Goal: Task Accomplishment & Management: Manage account settings

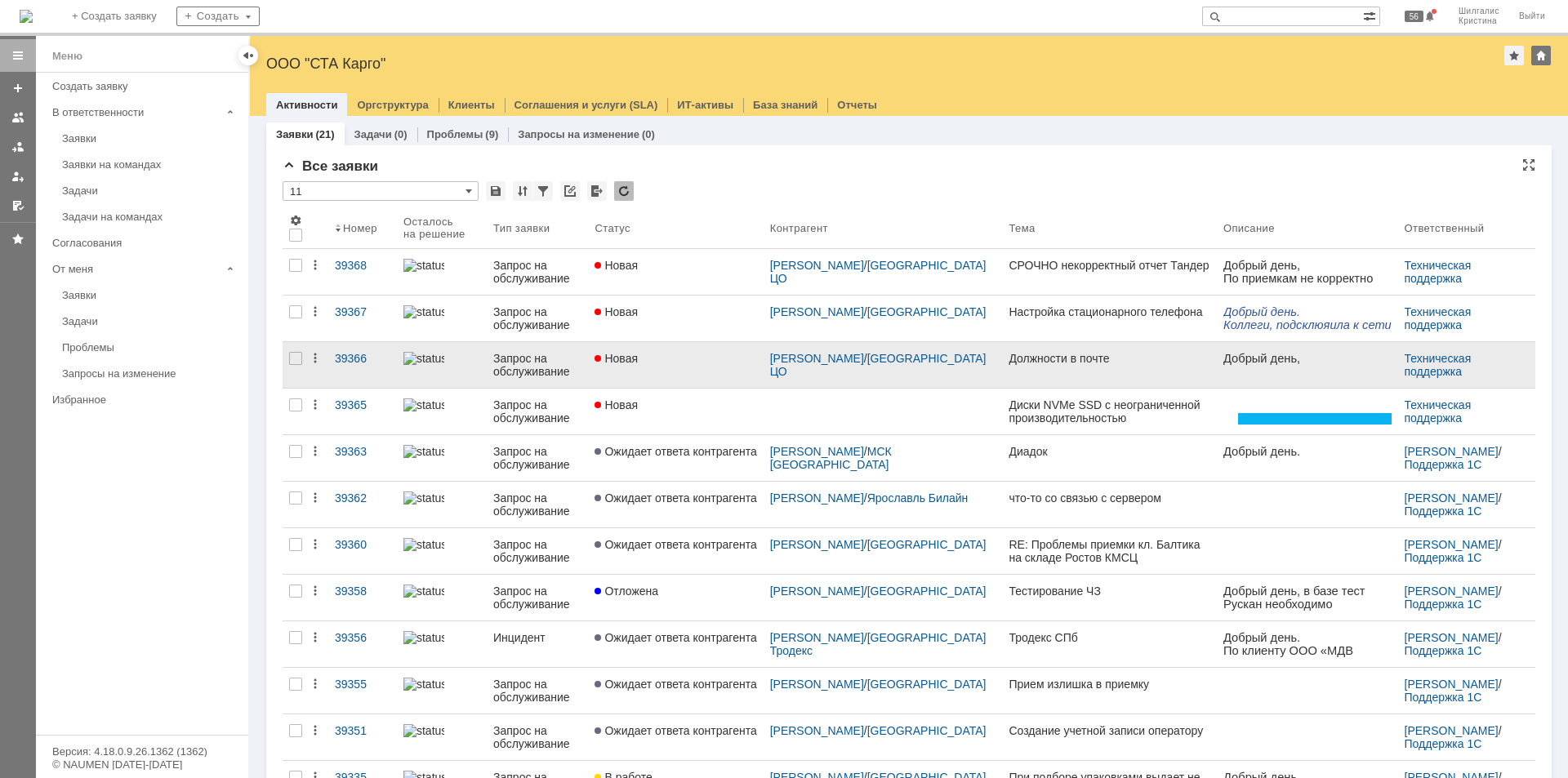
click at [693, 358] on div "Новая" at bounding box center [675, 358] width 161 height 13
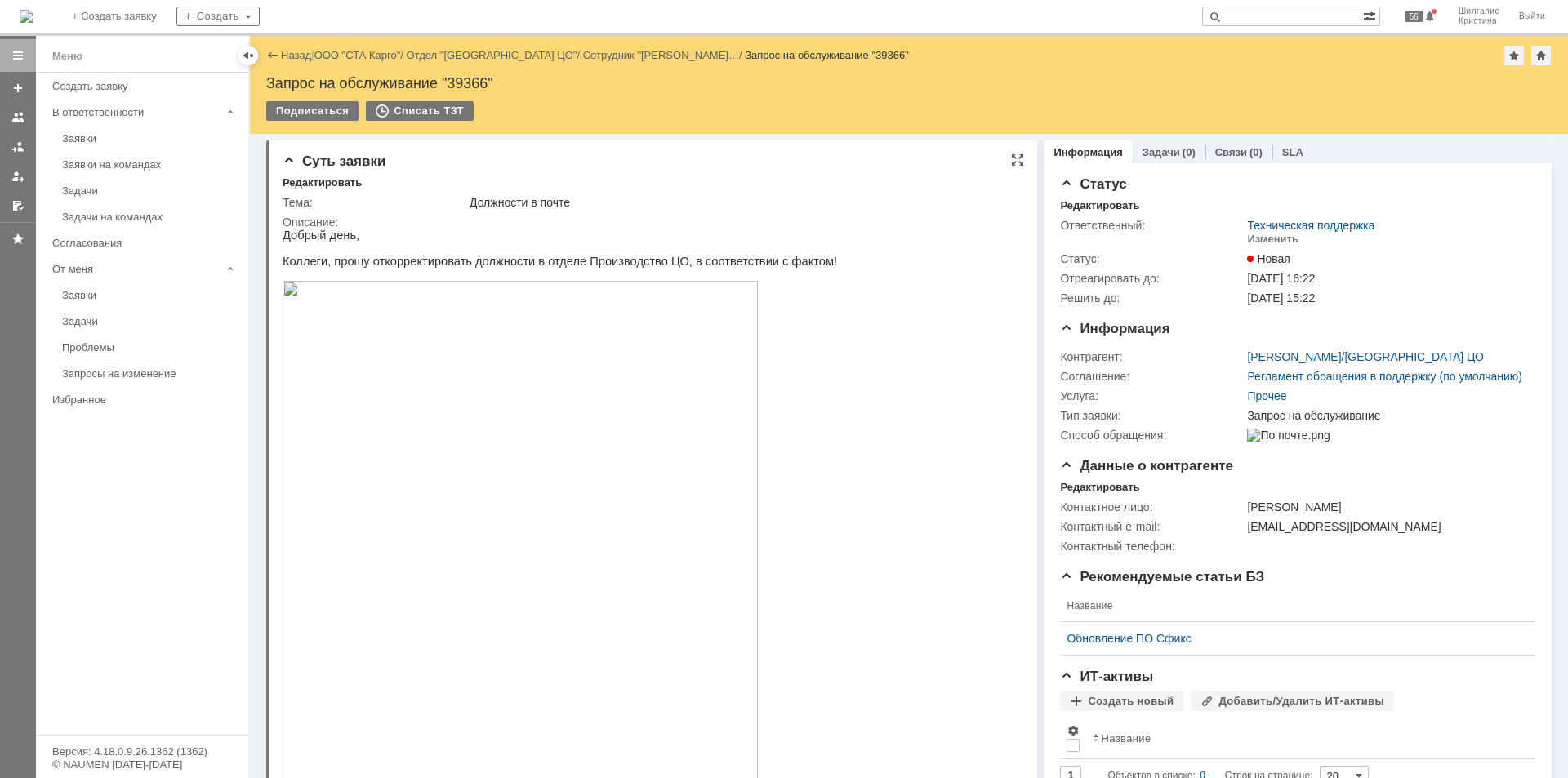
drag, startPoint x: 660, startPoint y: 20, endPoint x: 765, endPoint y: 214, distance: 220.6
click at [765, 214] on td "Описание:" at bounding box center [649, 698] width 734 height 972
click at [365, 58] on link "ООО "СТА Карго"" at bounding box center [358, 55] width 87 height 12
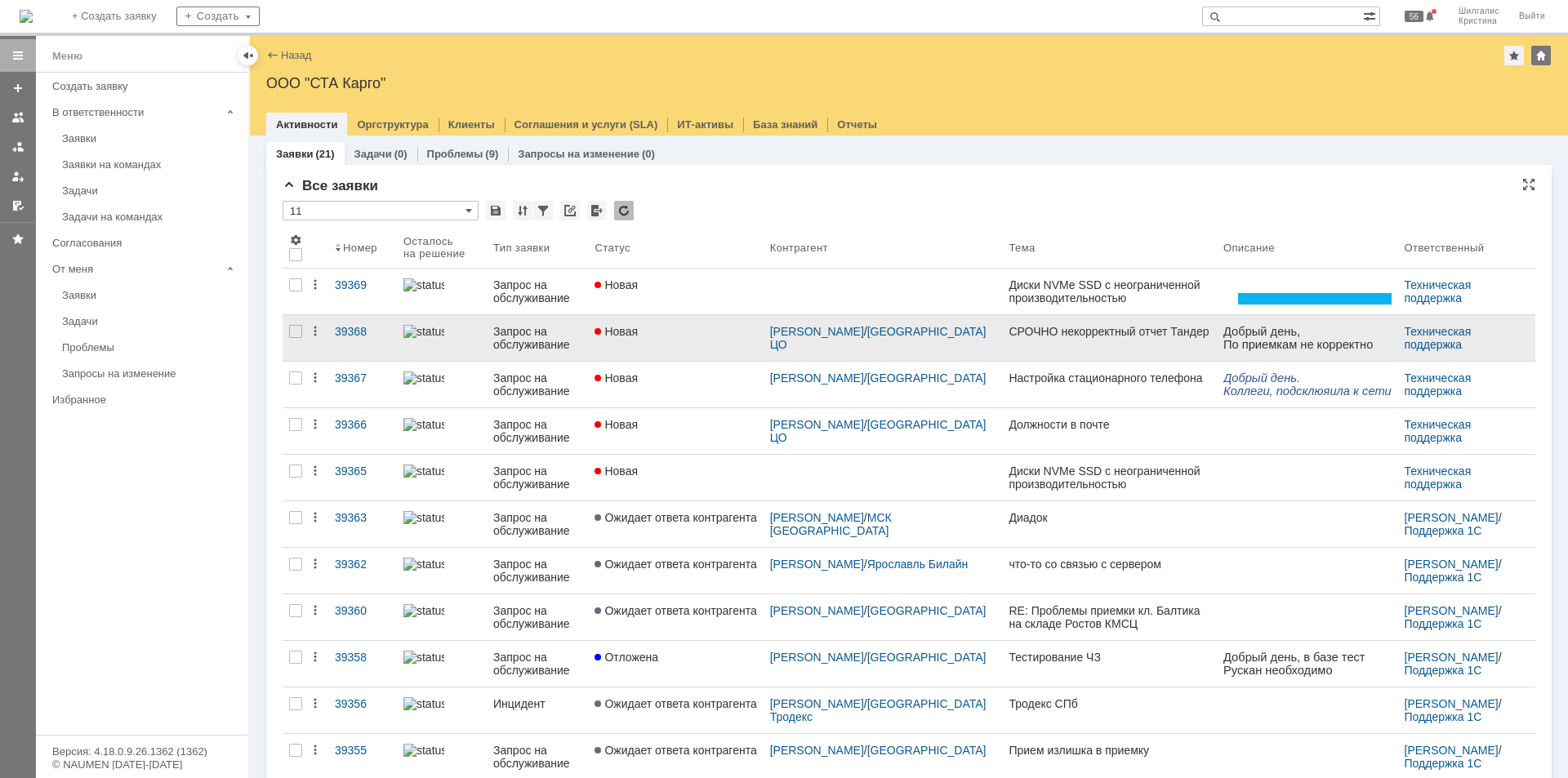
click at [655, 333] on div "Новая" at bounding box center [675, 330] width 161 height 13
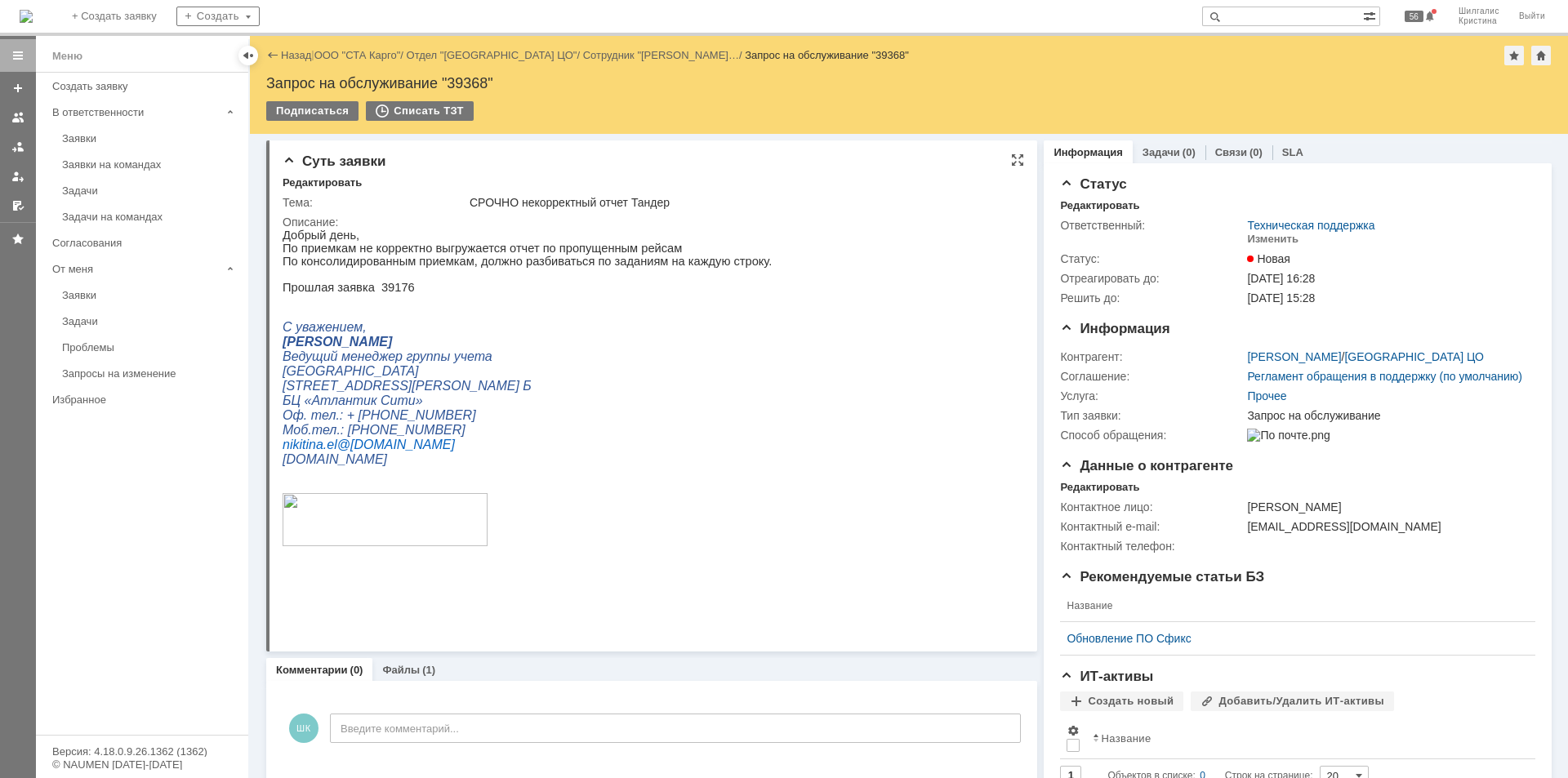
click at [390, 294] on p "Прошлая заявка 39176" at bounding box center [526, 287] width 489 height 13
copy p "39176"
click at [1277, 17] on input "text" at bounding box center [1283, 17] width 161 height 20
paste input "39176"
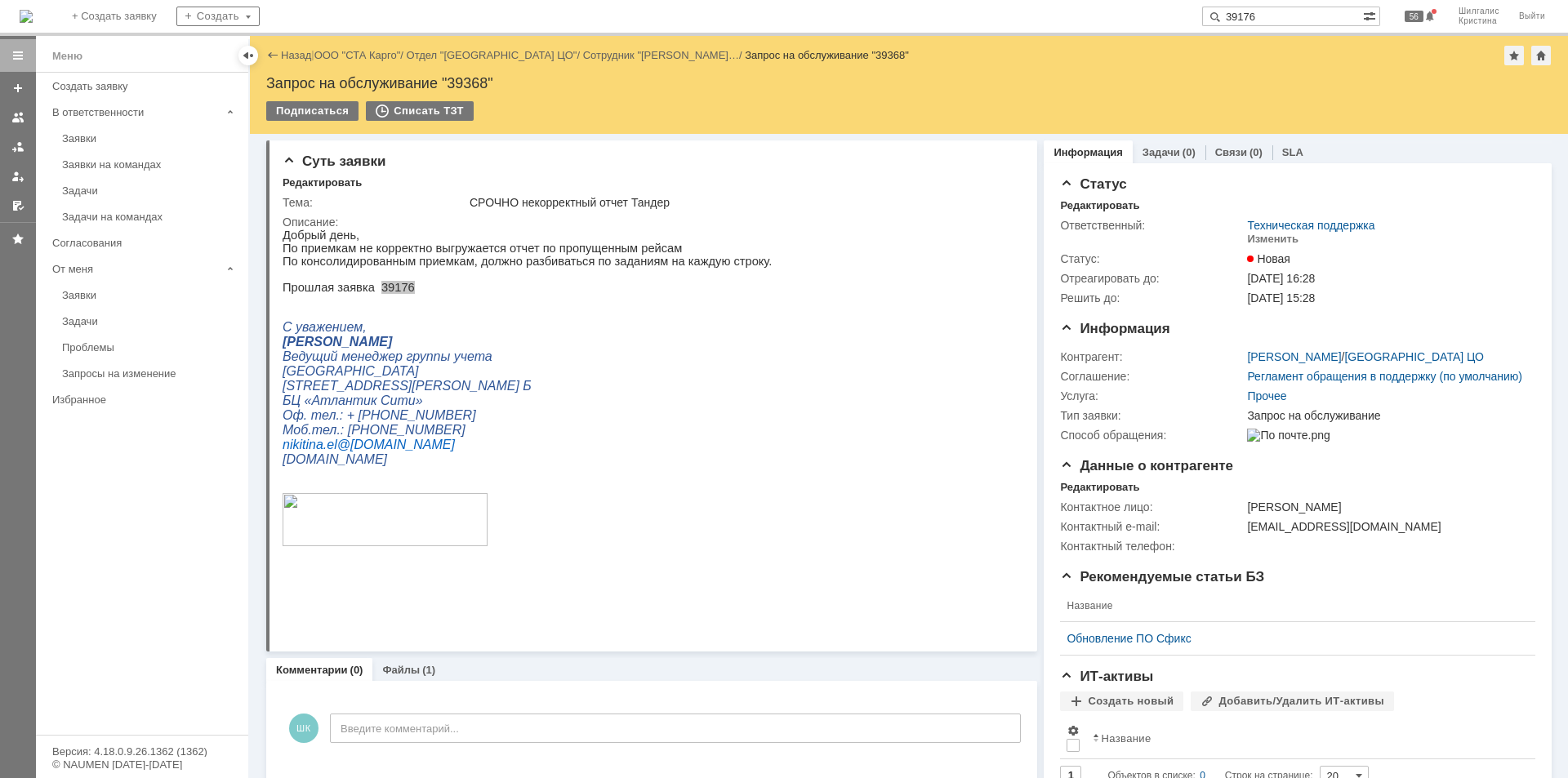
type input "39176"
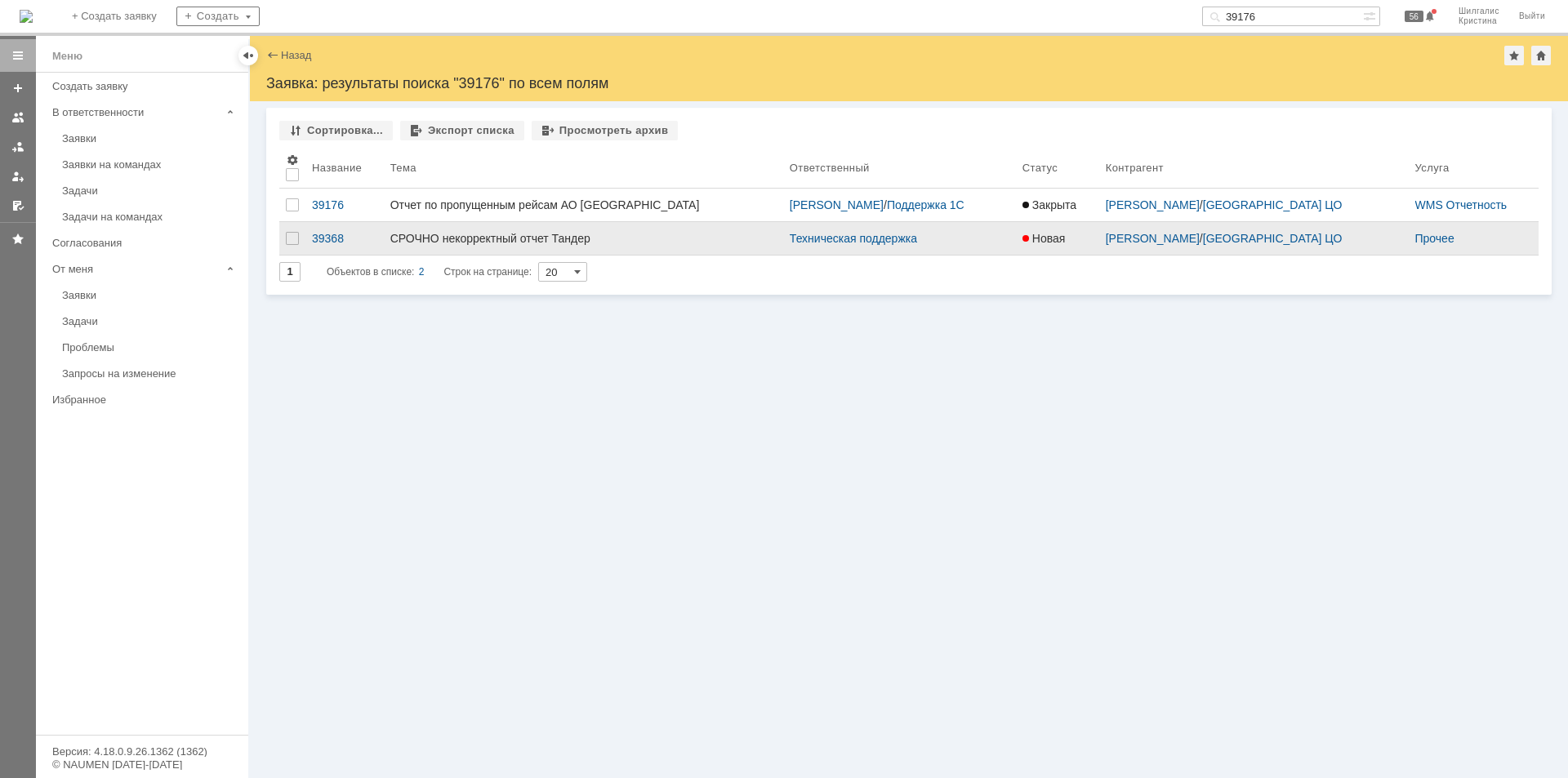
click at [572, 233] on div "СРОЧНО некорректный отчет Тандер" at bounding box center [583, 238] width 387 height 13
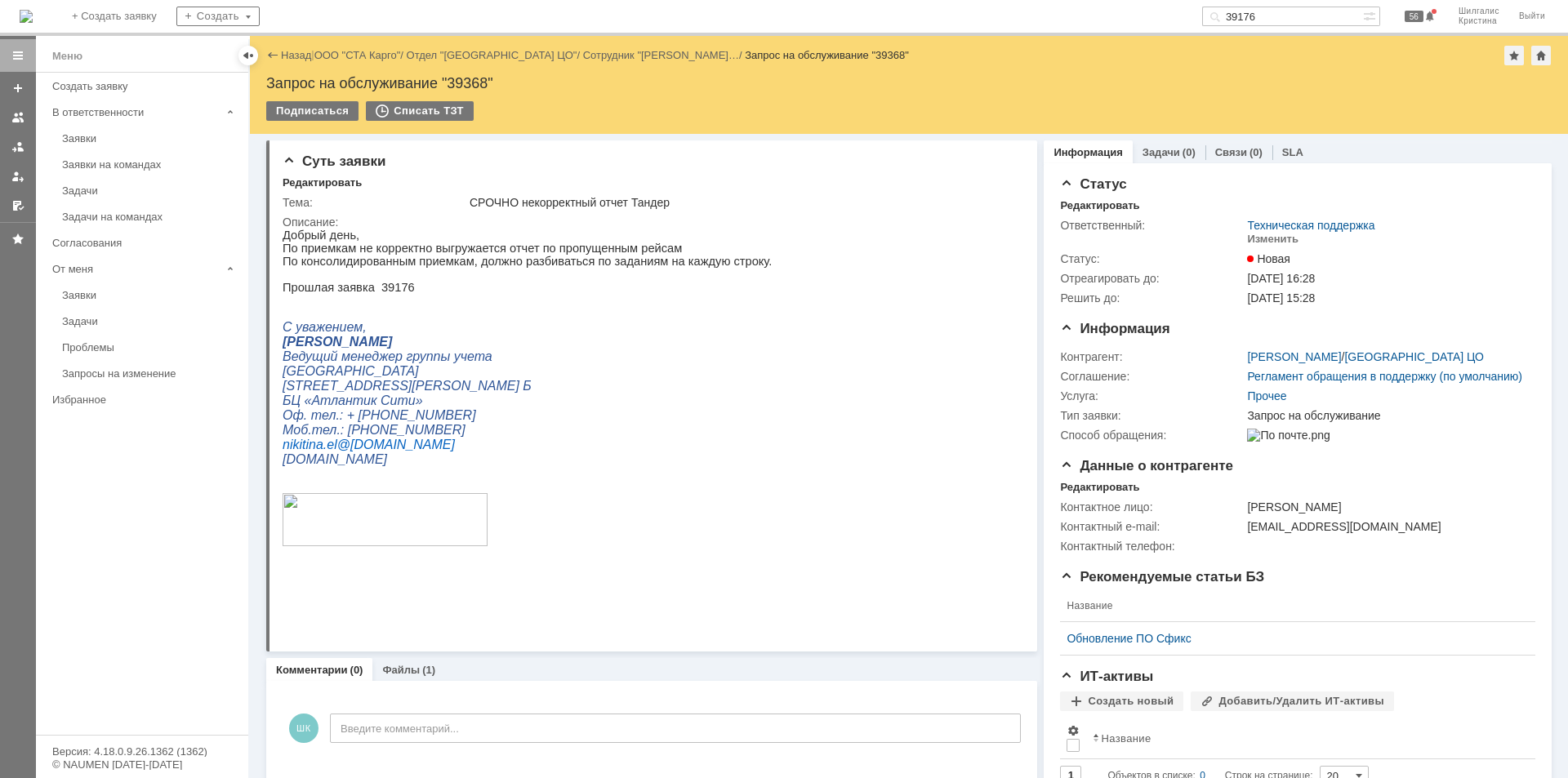
click at [1281, 17] on input "39176" at bounding box center [1283, 17] width 161 height 20
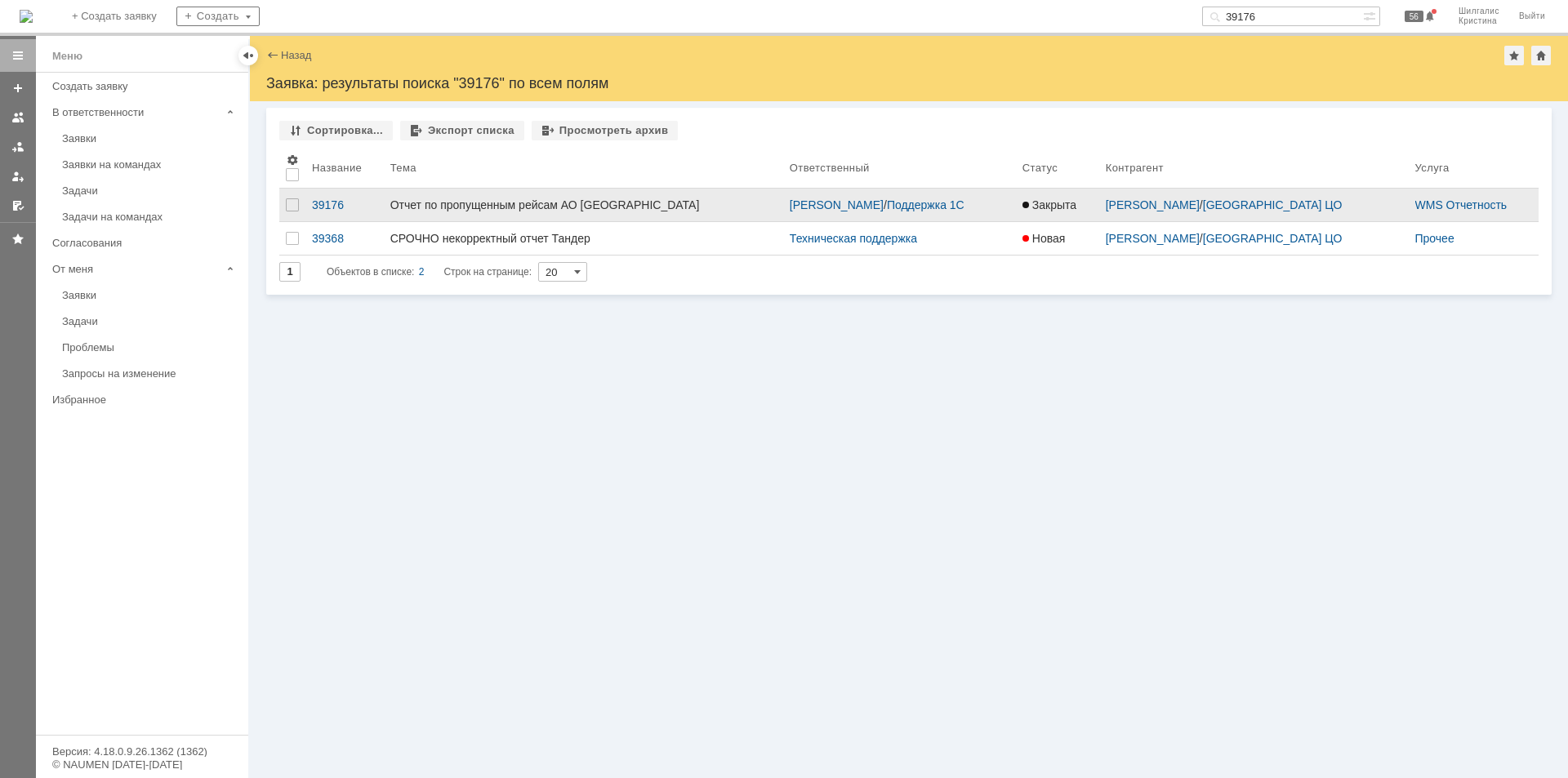
click at [555, 209] on div "Отчет по пропущенным рейсам АО Тандер" at bounding box center [583, 205] width 387 height 13
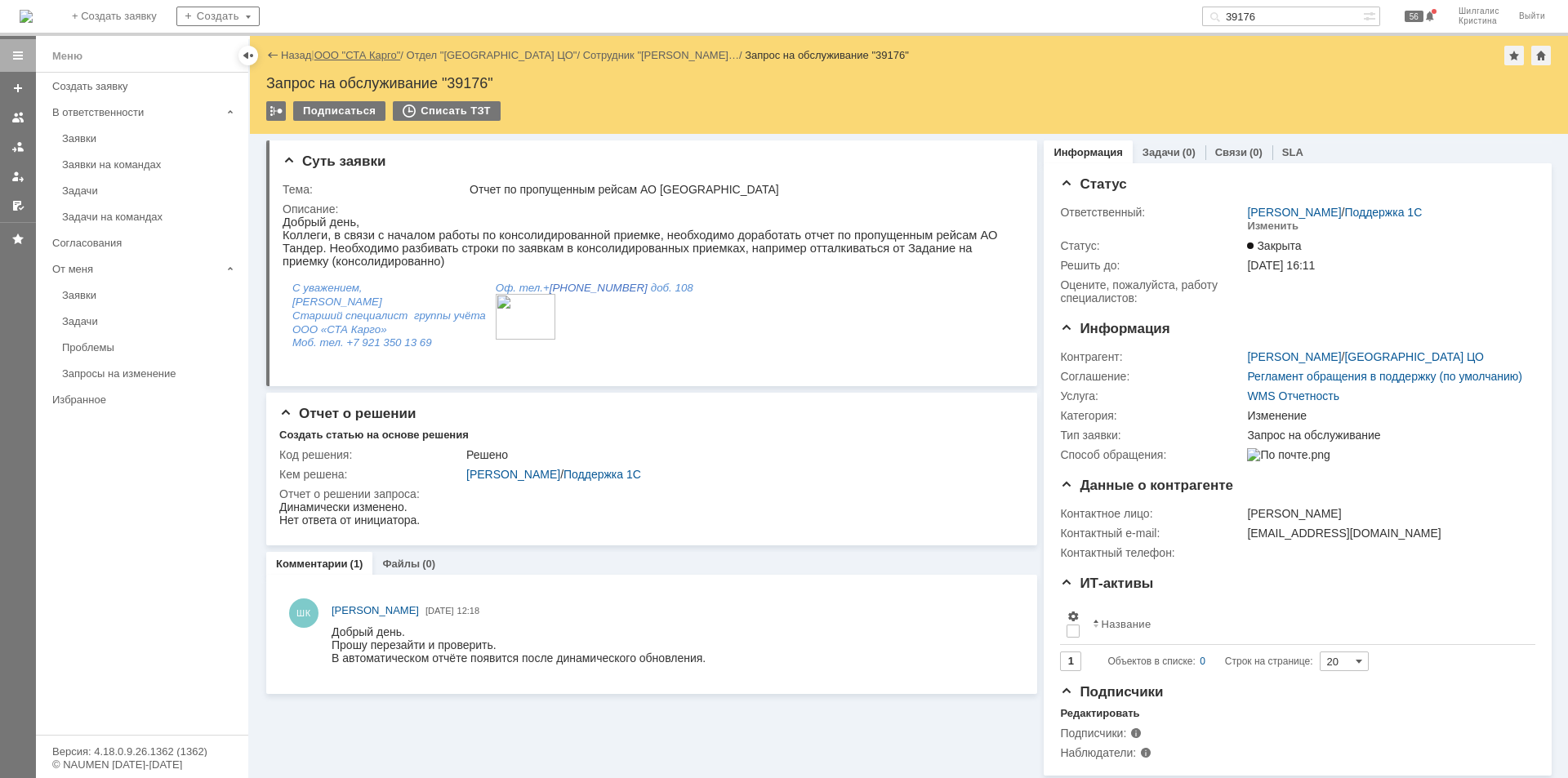
click at [372, 54] on link "ООО "СТА Карго"" at bounding box center [358, 55] width 87 height 12
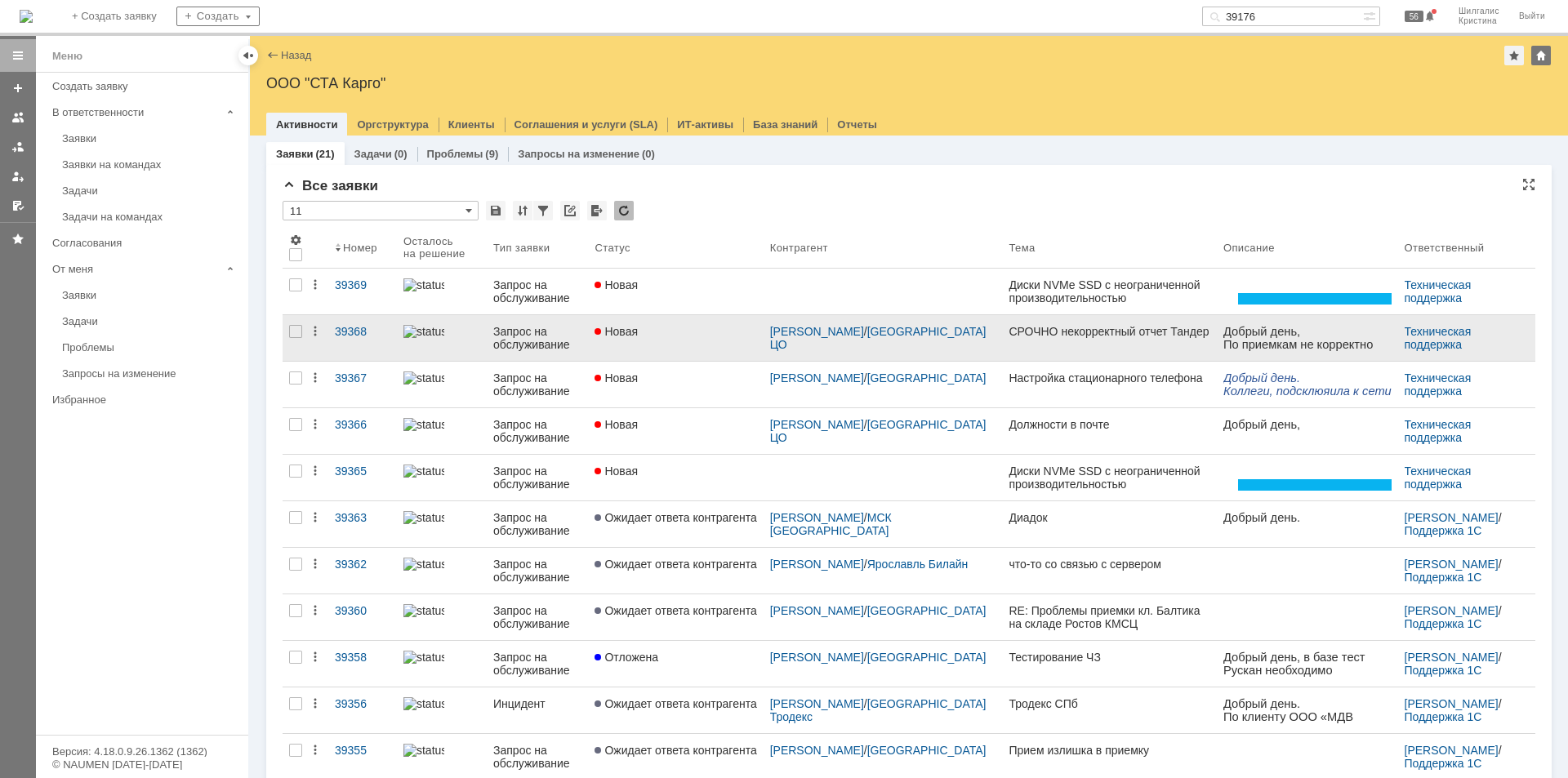
click at [675, 324] on link "Новая" at bounding box center [676, 337] width 175 height 45
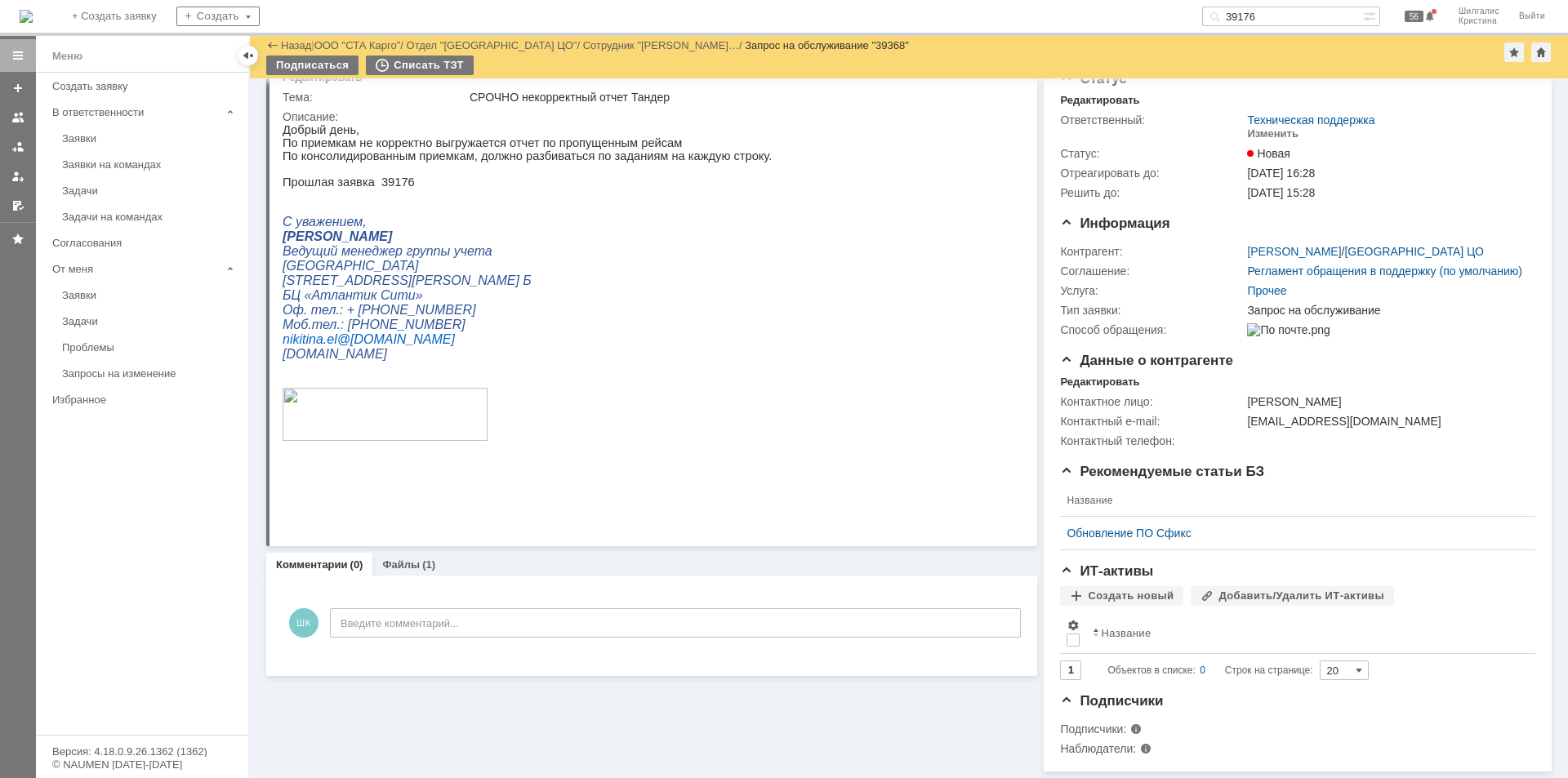
scroll to position [74, 0]
click at [400, 559] on link "Файлы" at bounding box center [400, 565] width 37 height 12
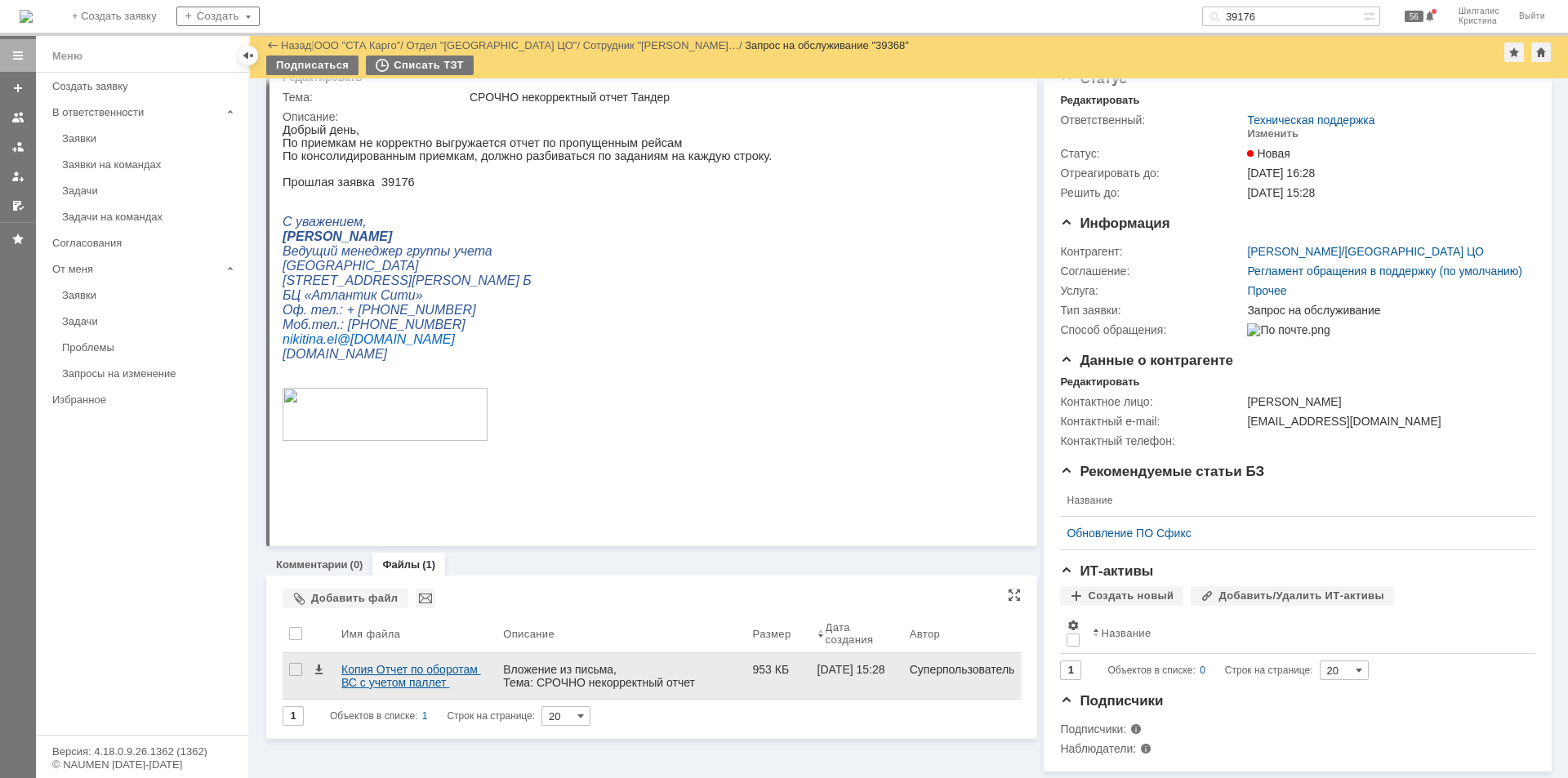
click at [392, 663] on div "Копия Отчет по оборотам ВС с учетом паллет (XLSX).xlsx" at bounding box center [415, 676] width 149 height 27
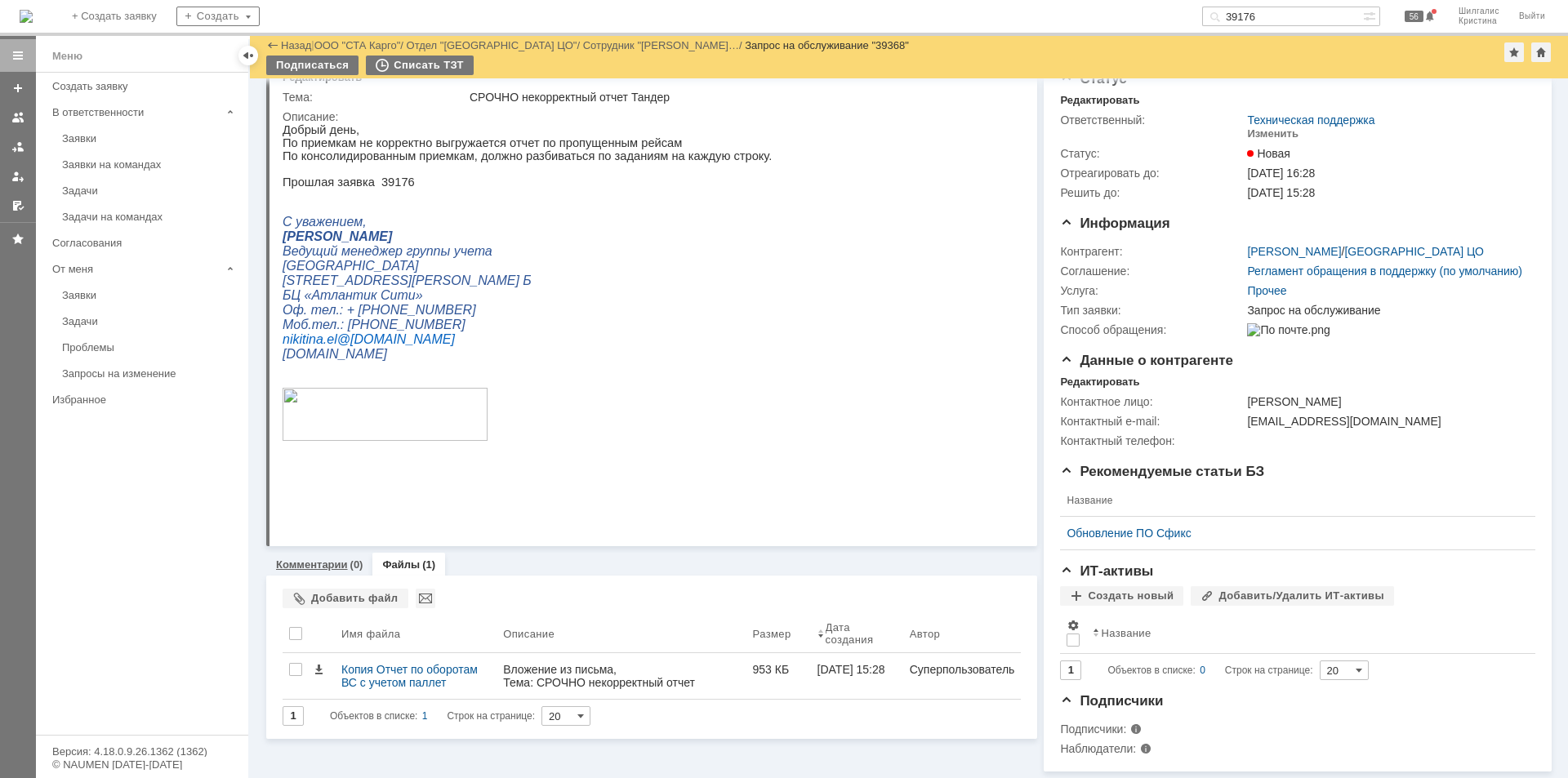
click at [335, 559] on link "Комментарии" at bounding box center [312, 565] width 72 height 12
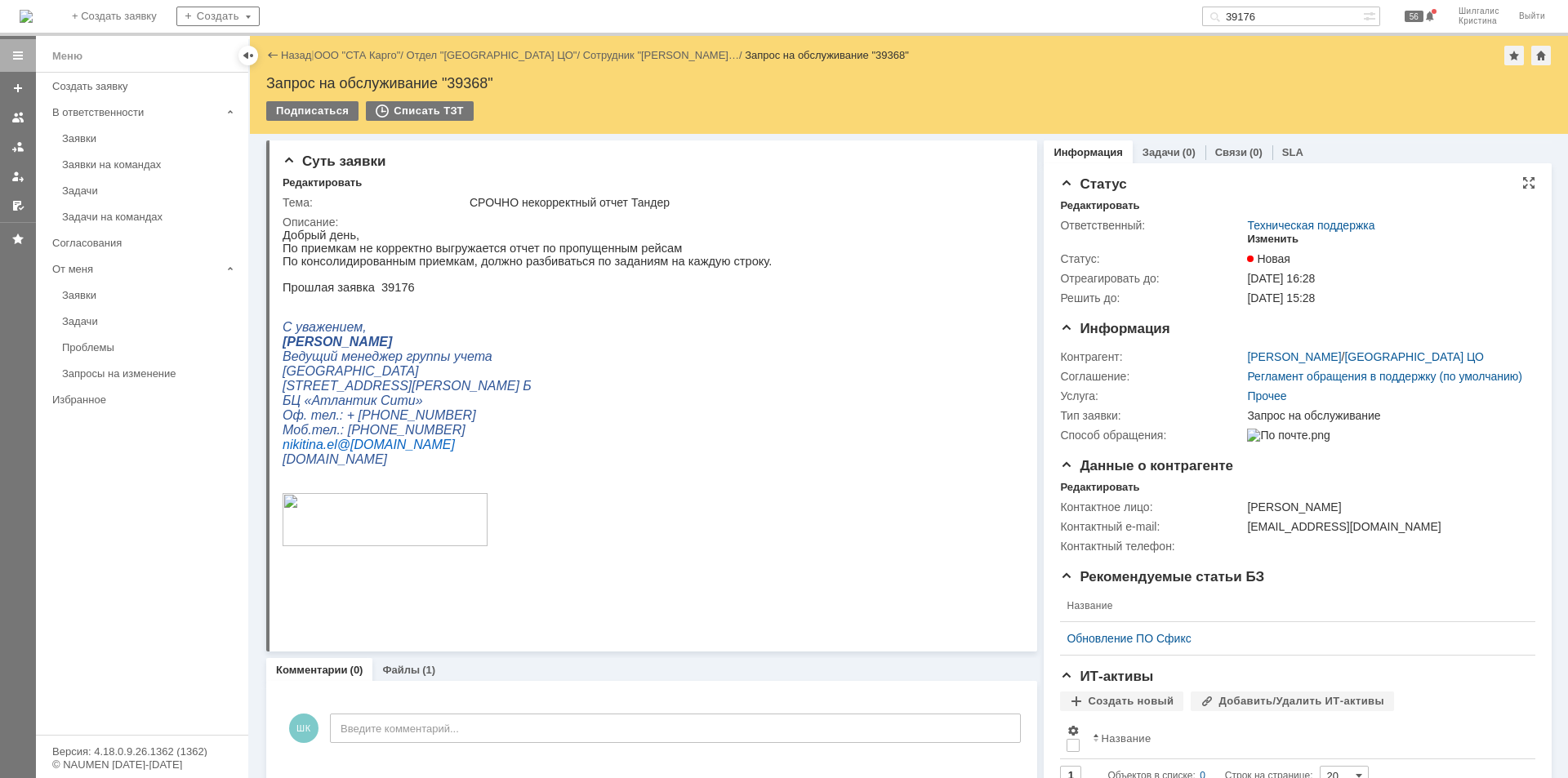
click at [1263, 243] on div "Изменить" at bounding box center [1272, 239] width 51 height 13
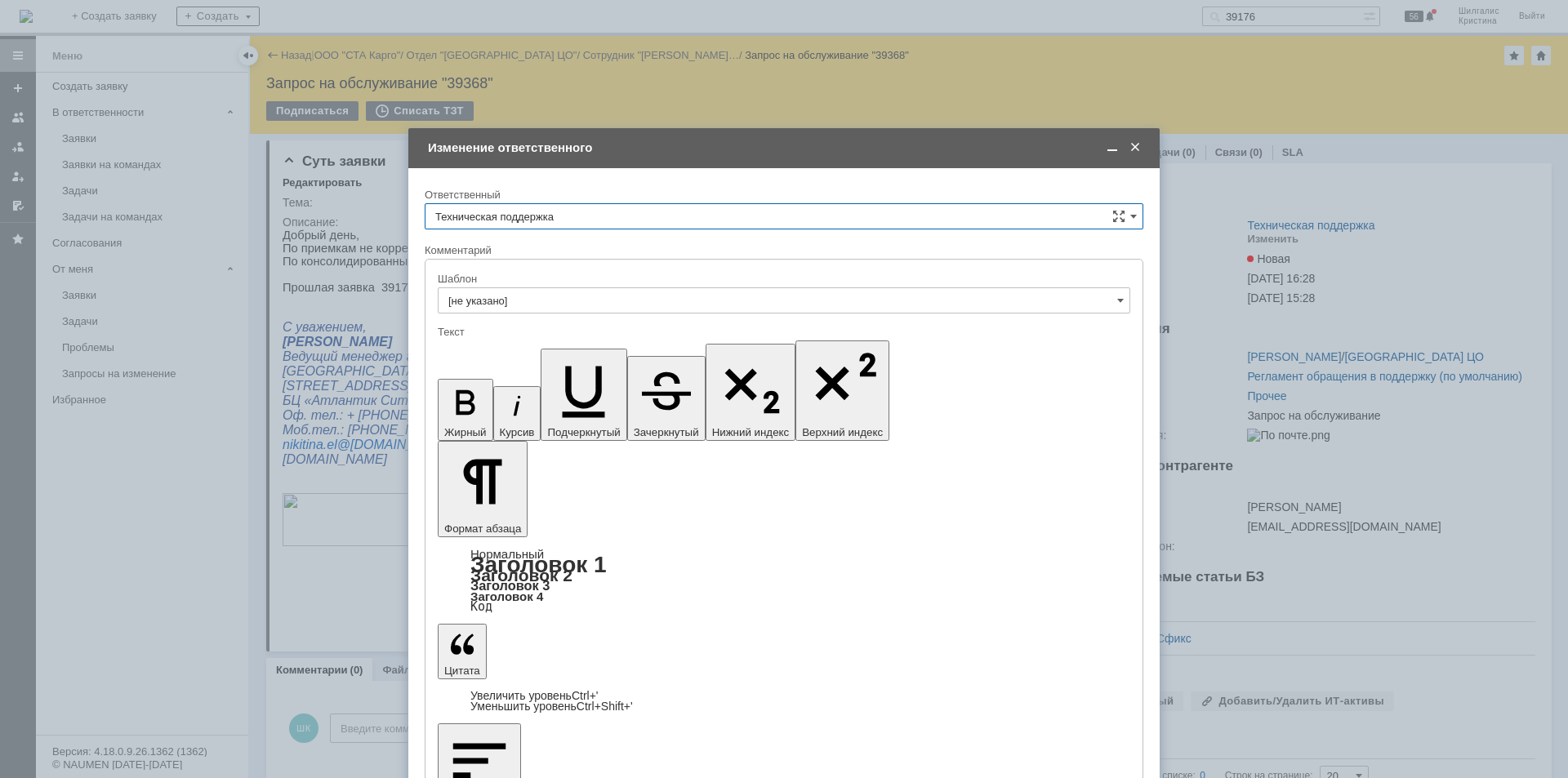
click at [565, 219] on input "Техническая поддержка" at bounding box center [784, 216] width 718 height 27
drag, startPoint x: 532, startPoint y: 300, endPoint x: 67, endPoint y: 3, distance: 551.8
click at [532, 300] on span "[PERSON_NAME]" at bounding box center [783, 300] width 697 height 13
type input "[PERSON_NAME]"
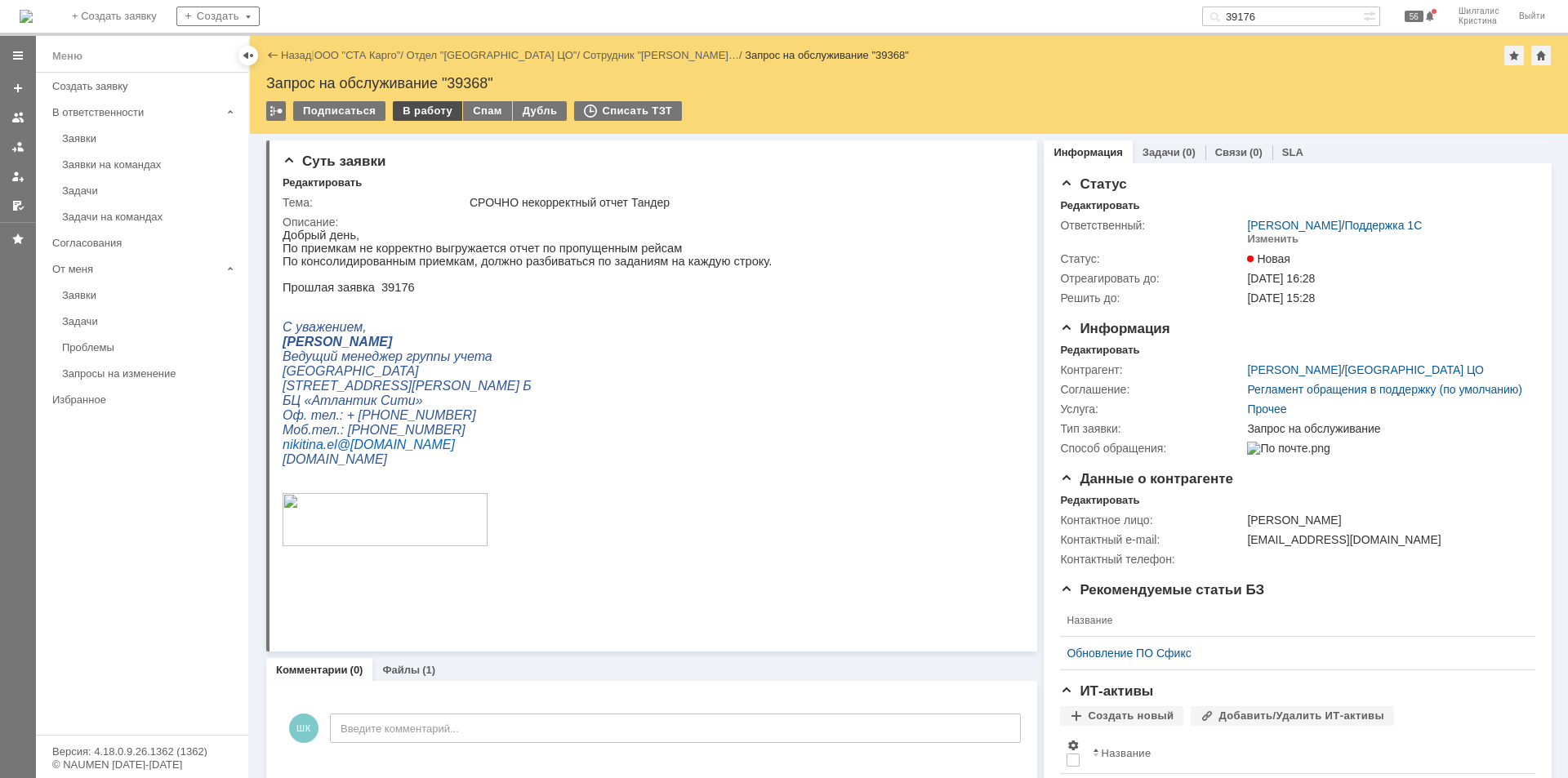
click at [425, 115] on div "В работу" at bounding box center [427, 111] width 70 height 20
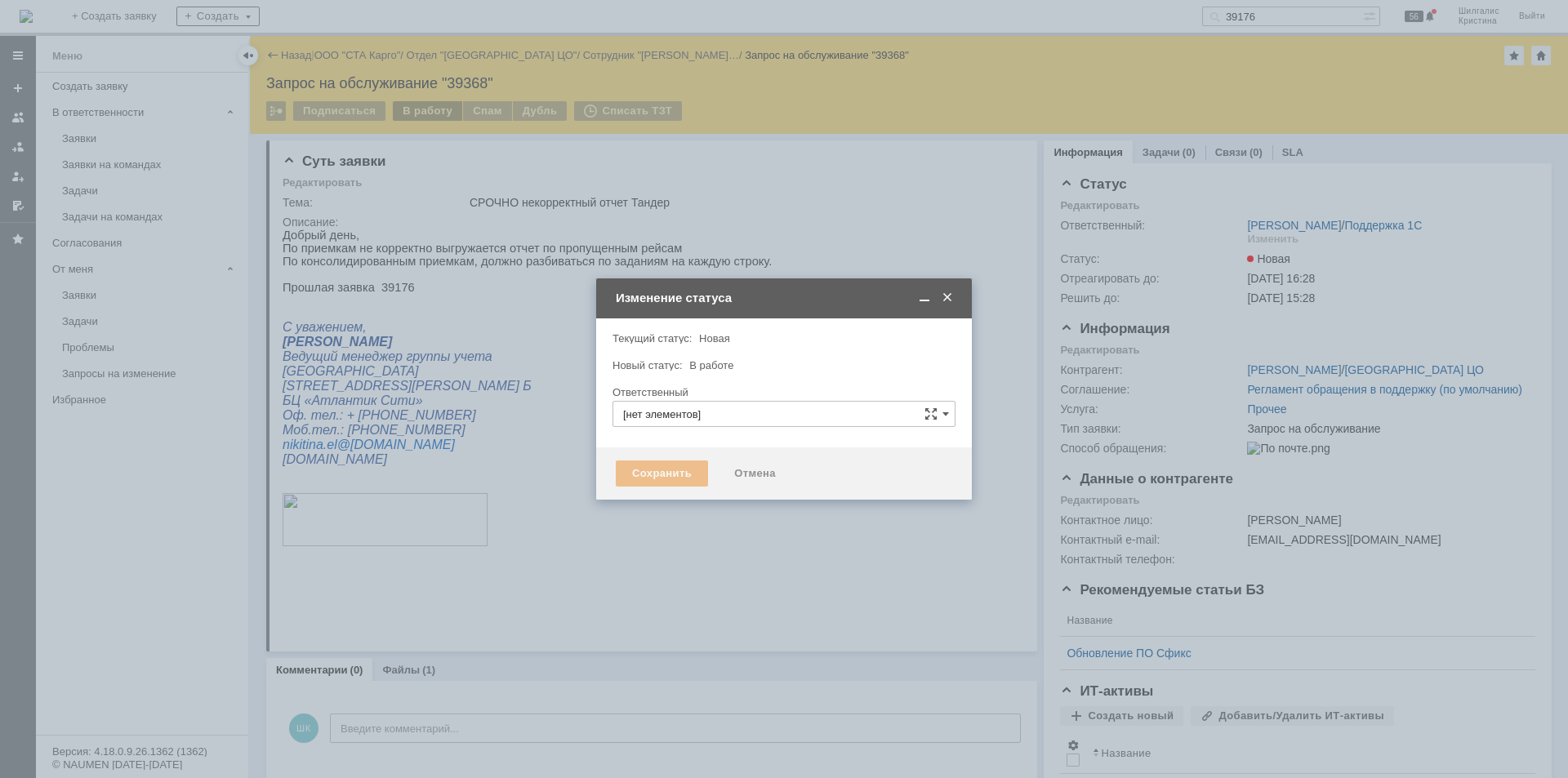
type input "[PERSON_NAME]"
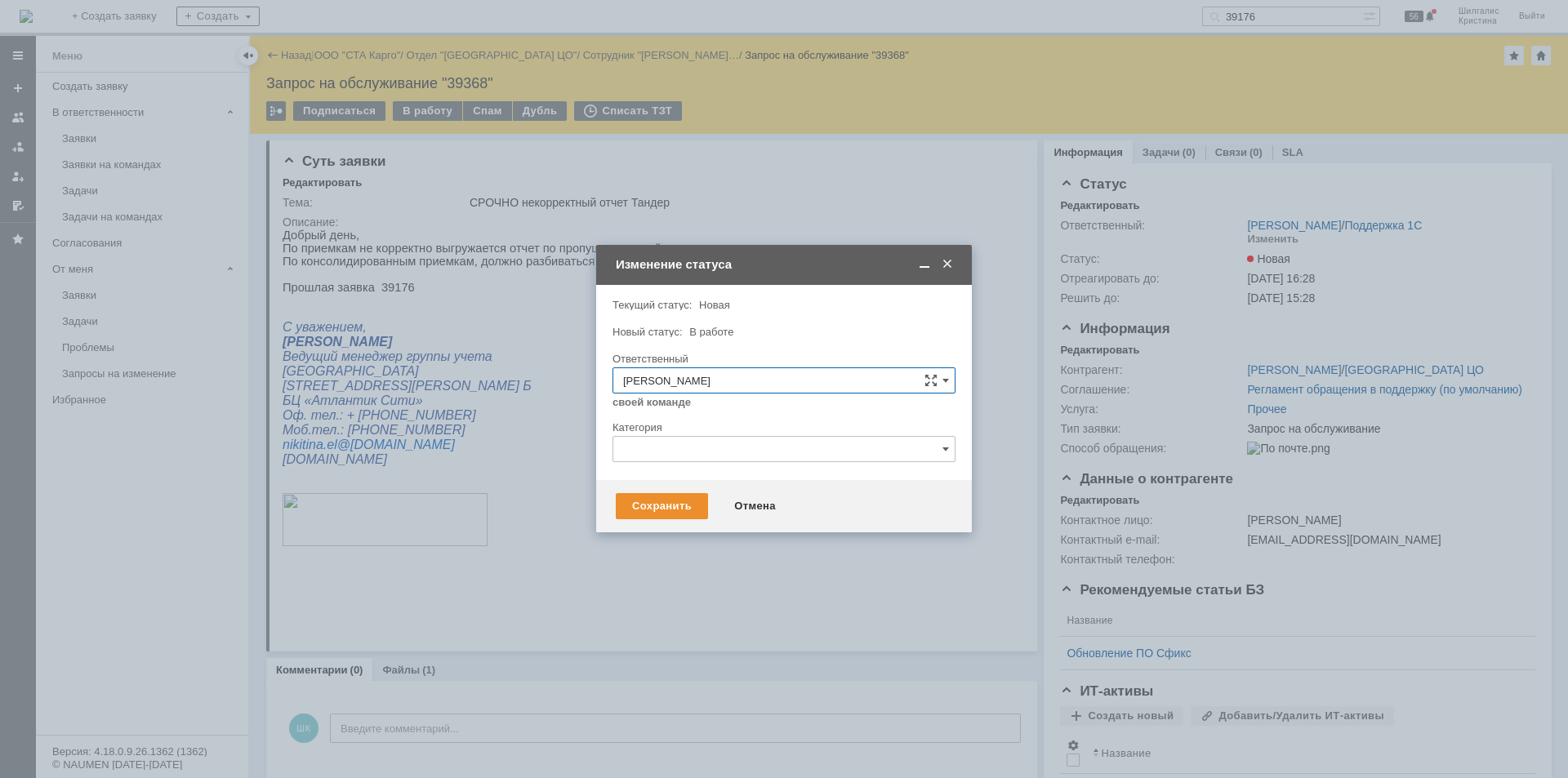
click at [655, 454] on input "text" at bounding box center [783, 449] width 343 height 27
click at [682, 578] on div "Ошибка" at bounding box center [783, 586] width 341 height 27
type input "Ошибка"
click at [663, 508] on div "Сохранить" at bounding box center [662, 506] width 92 height 27
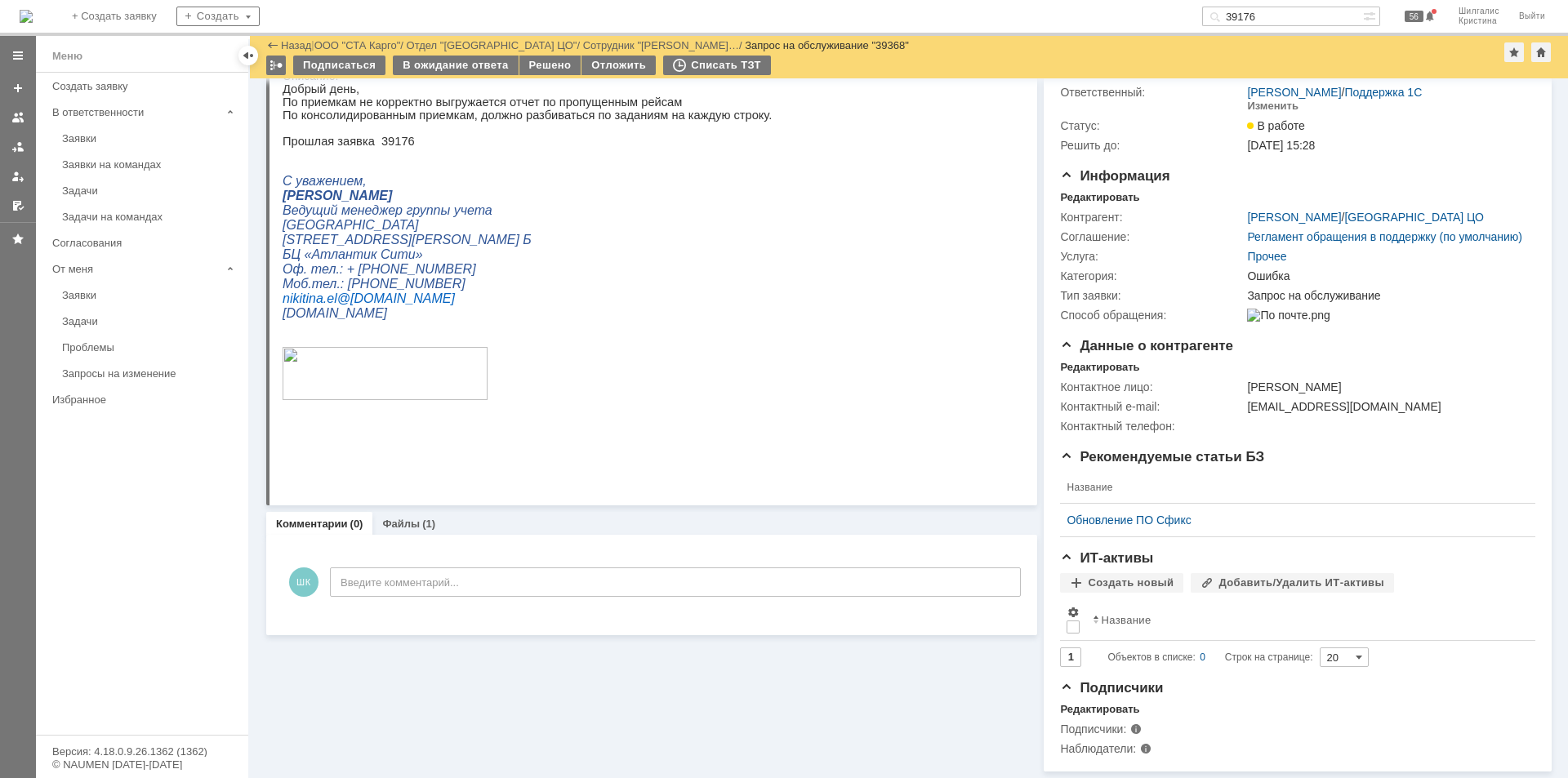
scroll to position [101, 0]
click at [459, 63] on div "В ожидание ответа" at bounding box center [454, 65] width 125 height 20
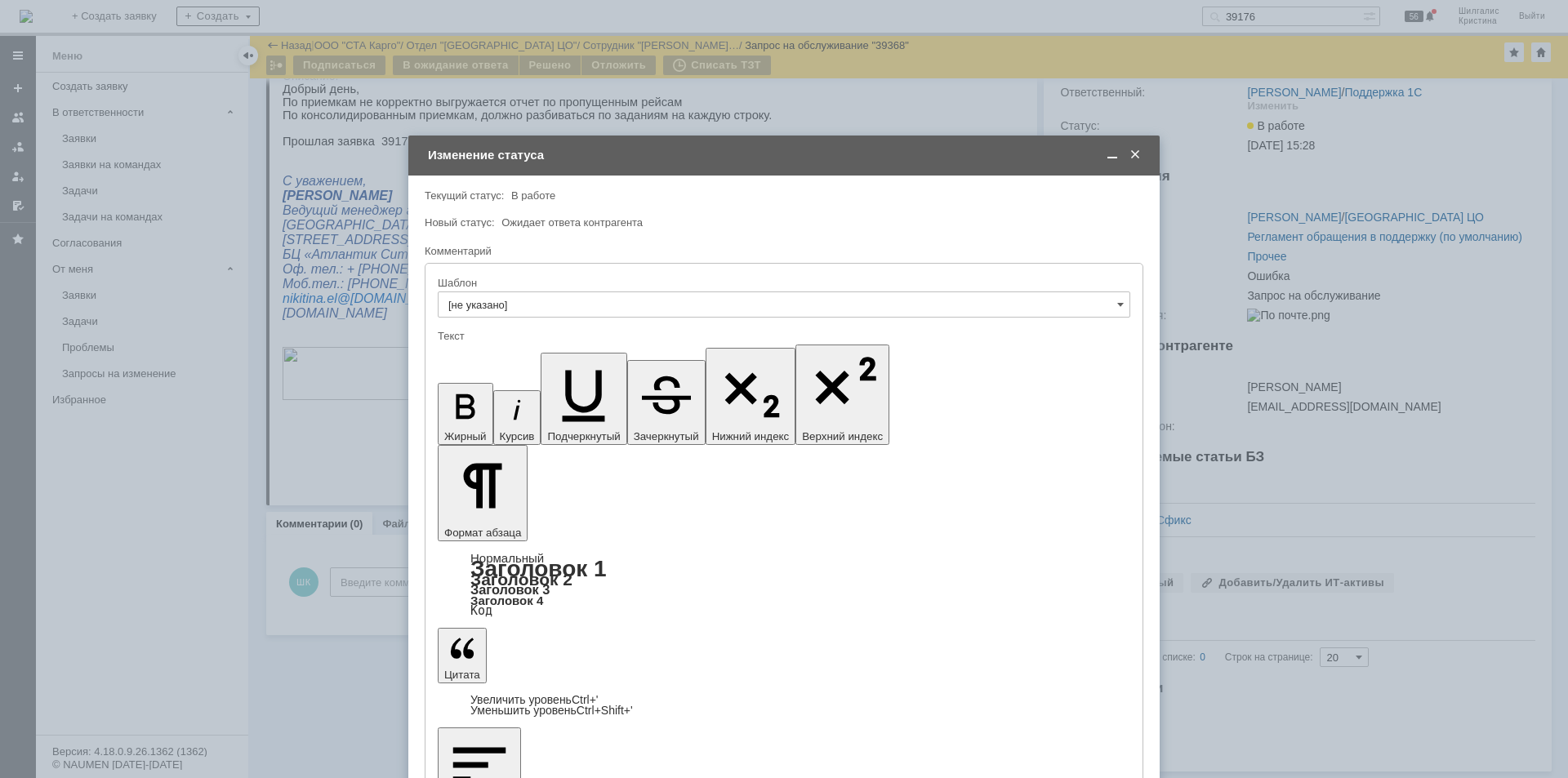
scroll to position [0, 0]
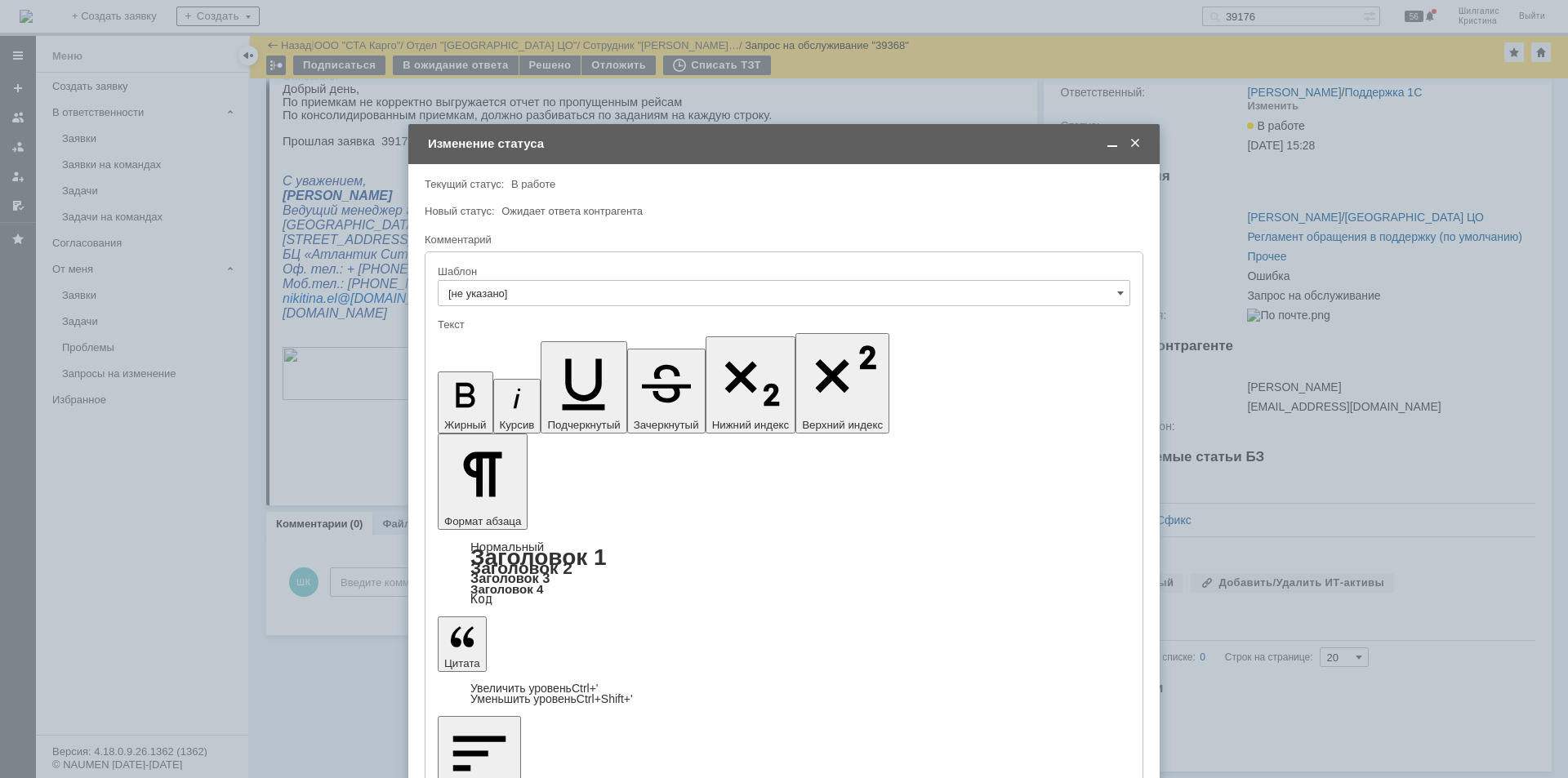
click at [1116, 143] on span at bounding box center [1112, 144] width 17 height 15
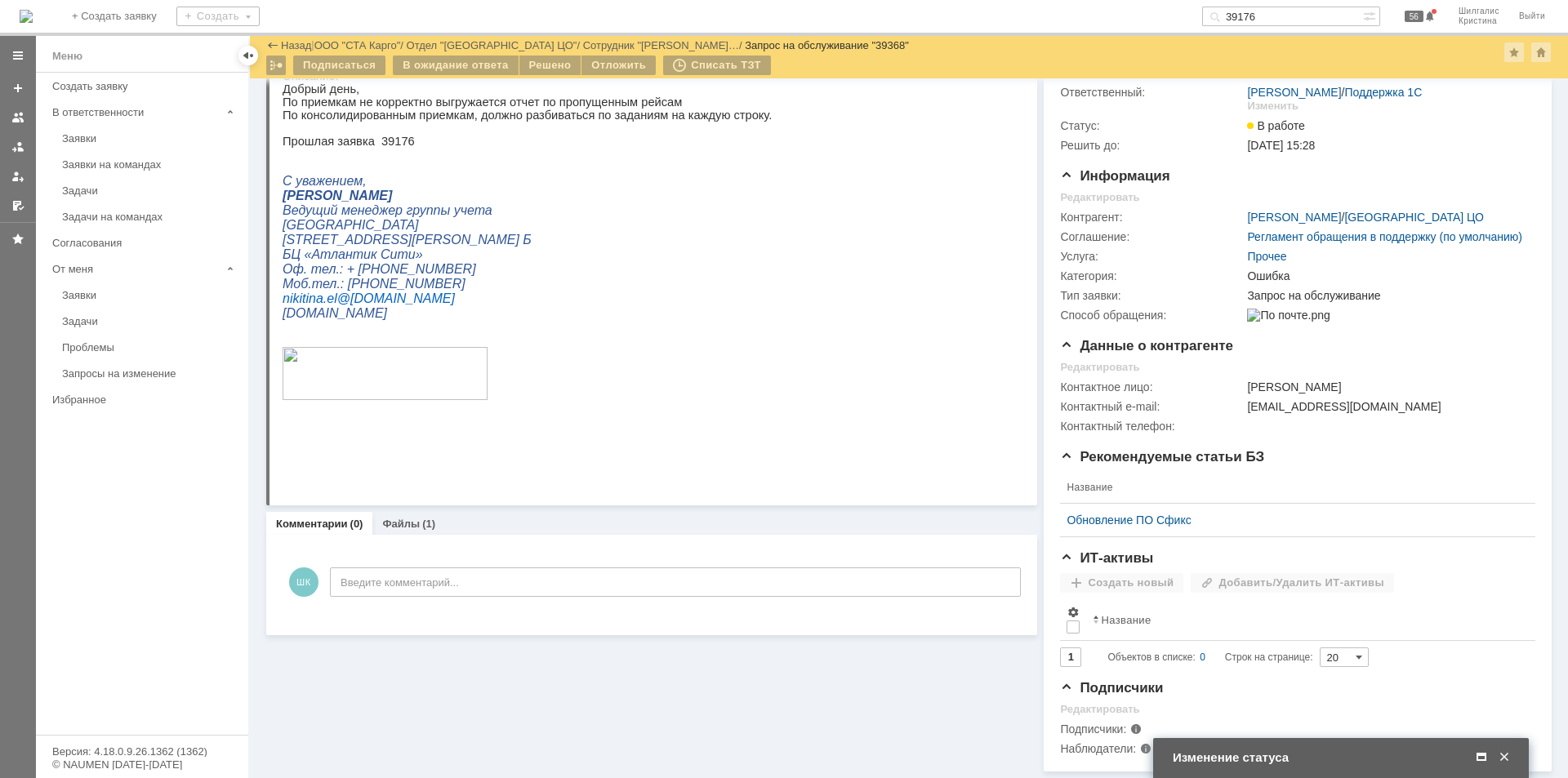
scroll to position [101, 0]
click at [1482, 757] on span at bounding box center [1480, 757] width 17 height 15
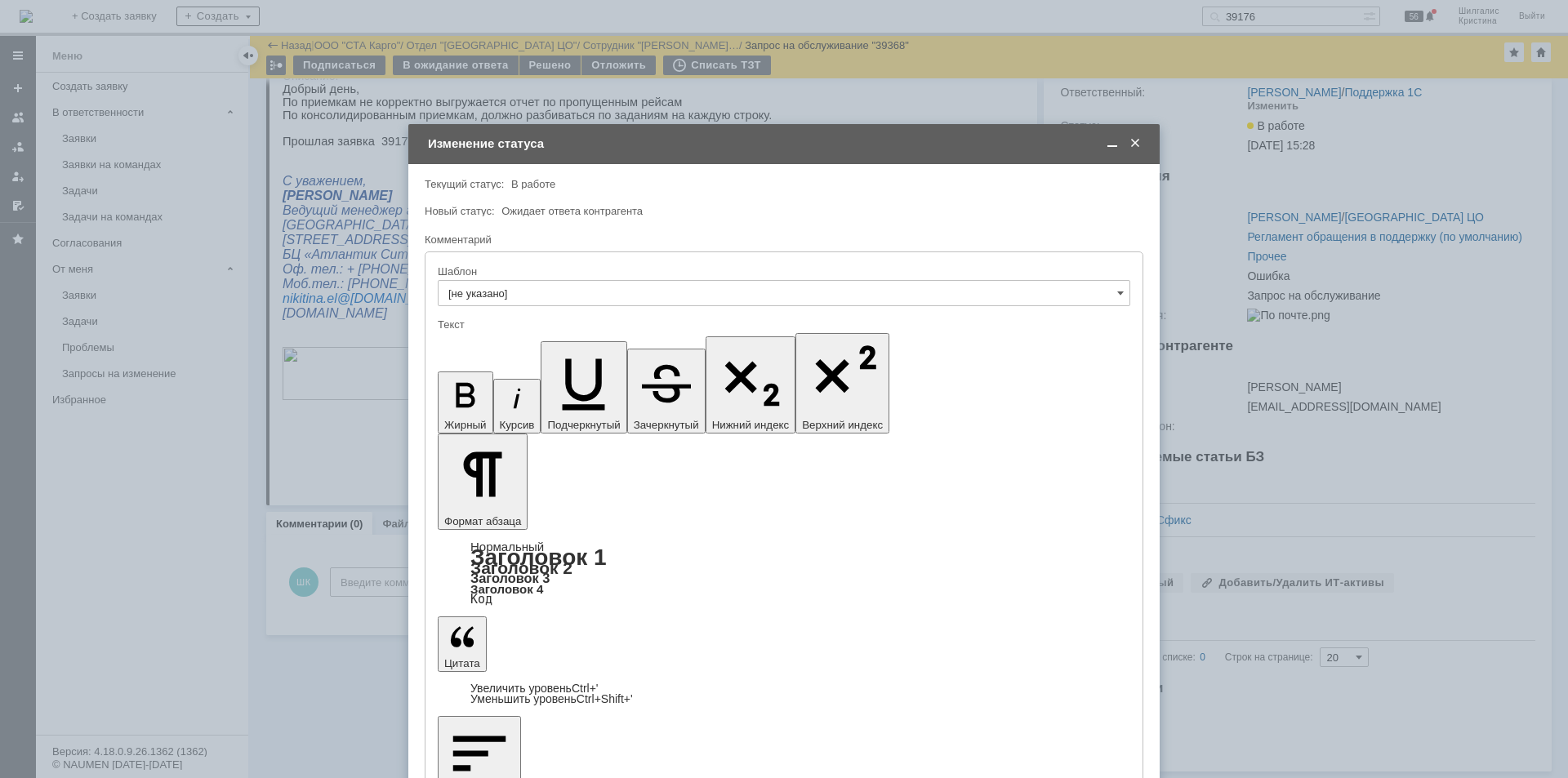
drag, startPoint x: 547, startPoint y: 4640, endPoint x: 883, endPoint y: 5000, distance: 492.4
drag, startPoint x: 632, startPoint y: 4624, endPoint x: 643, endPoint y: 4622, distance: 11.2
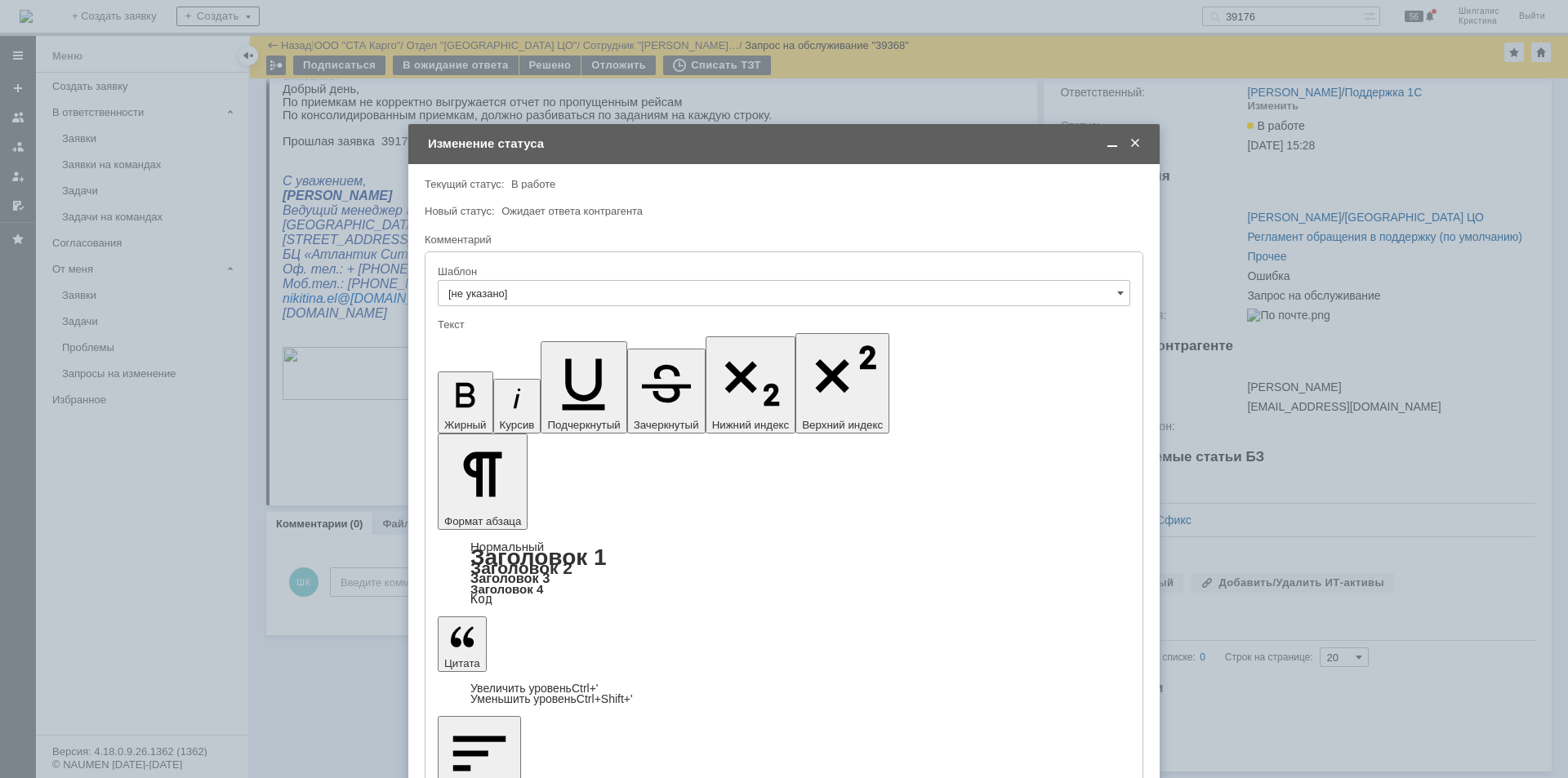
click at [1113, 145] on span at bounding box center [1112, 144] width 17 height 15
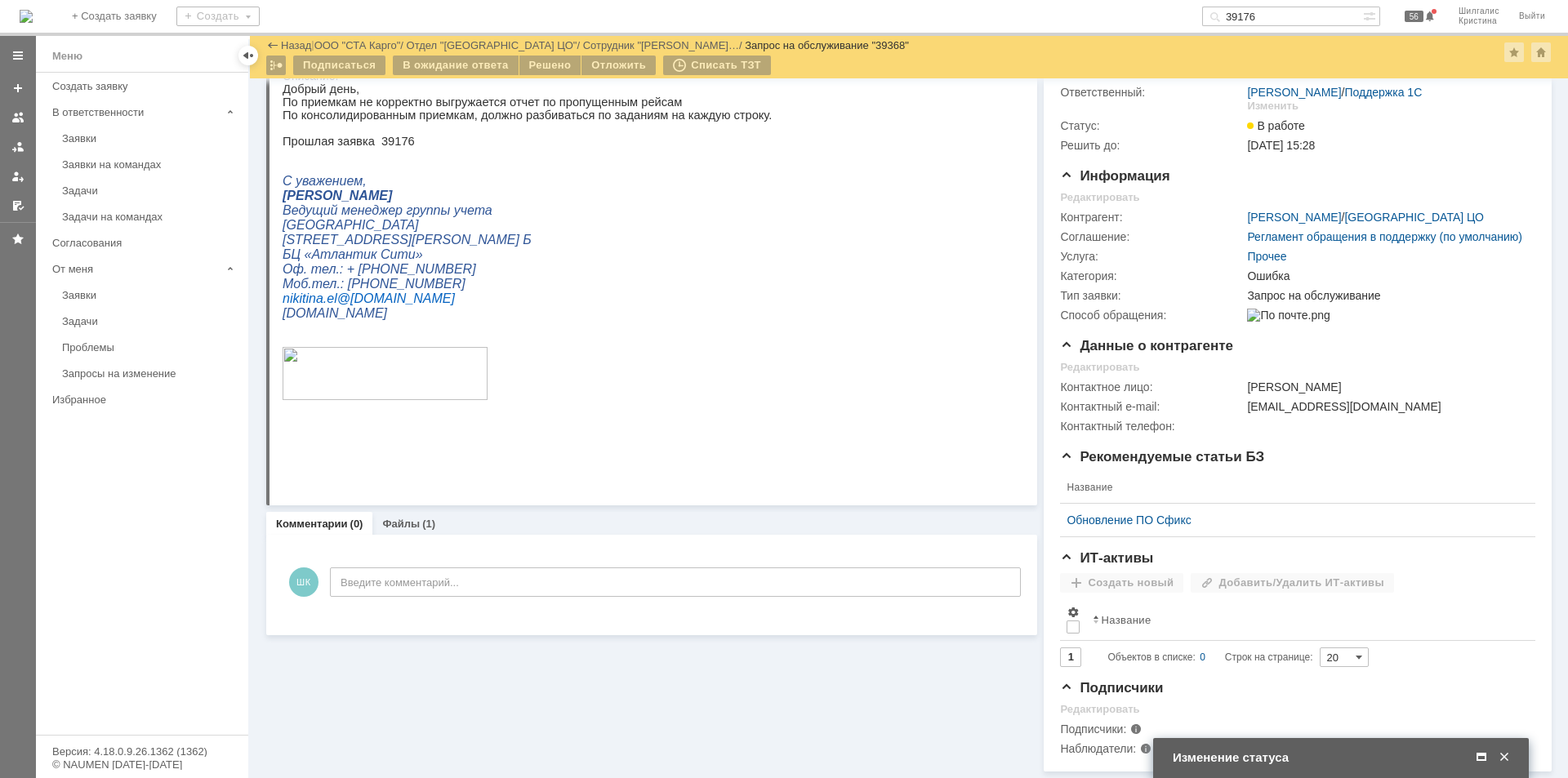
click at [1477, 752] on span at bounding box center [1480, 757] width 17 height 15
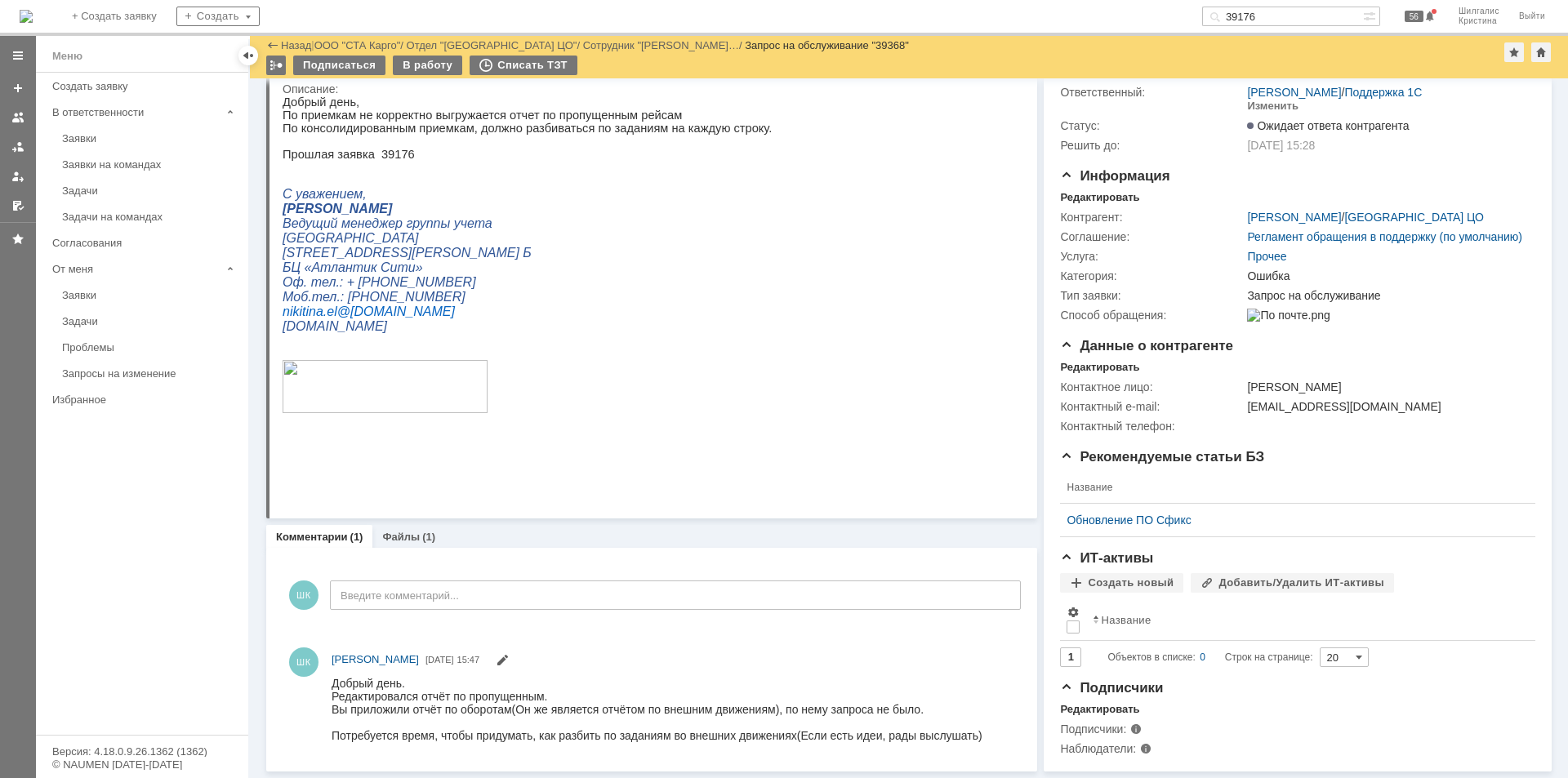
scroll to position [0, 0]
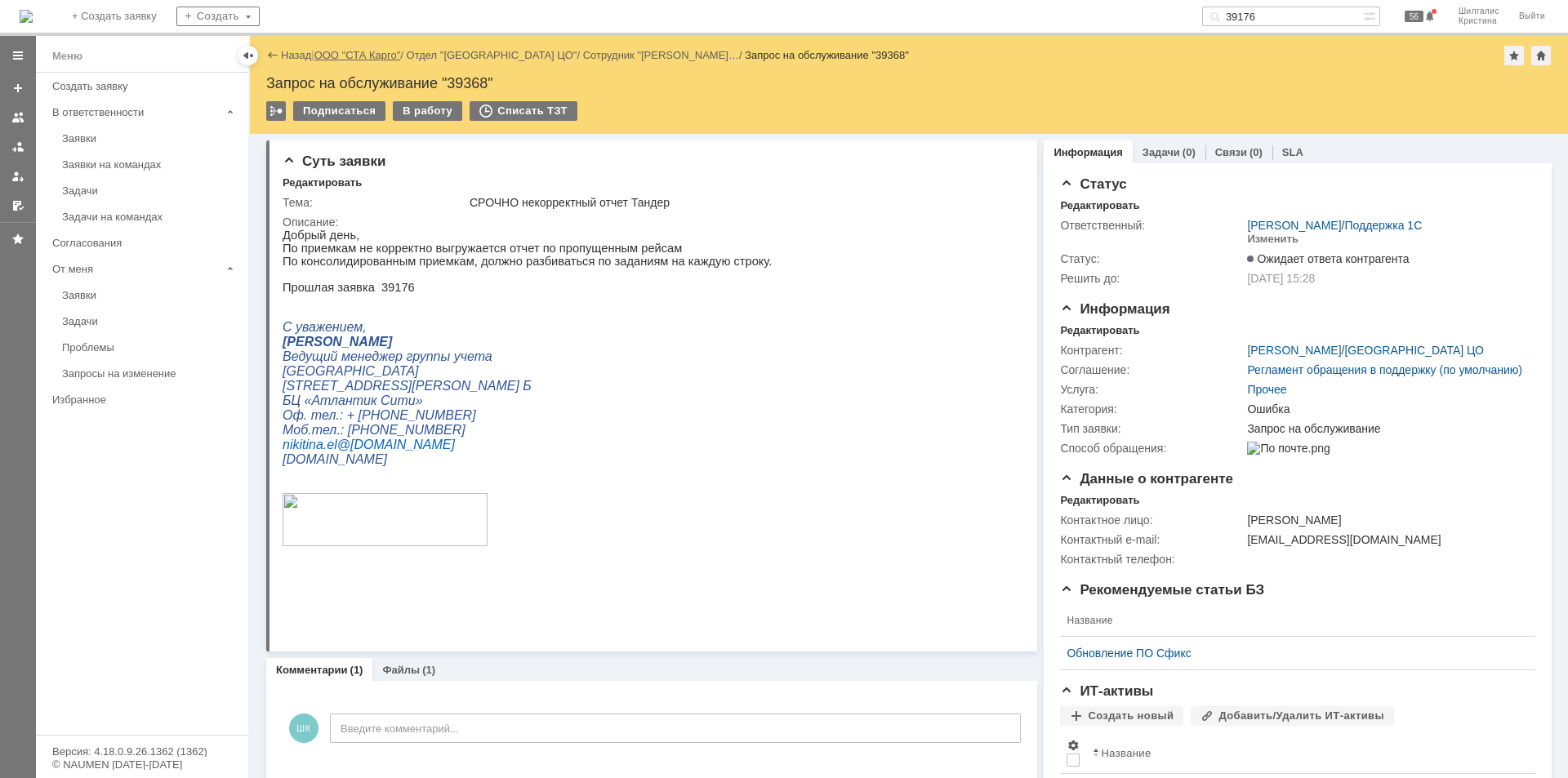
click at [371, 56] on link "ООО "СТА Карго"" at bounding box center [358, 55] width 87 height 12
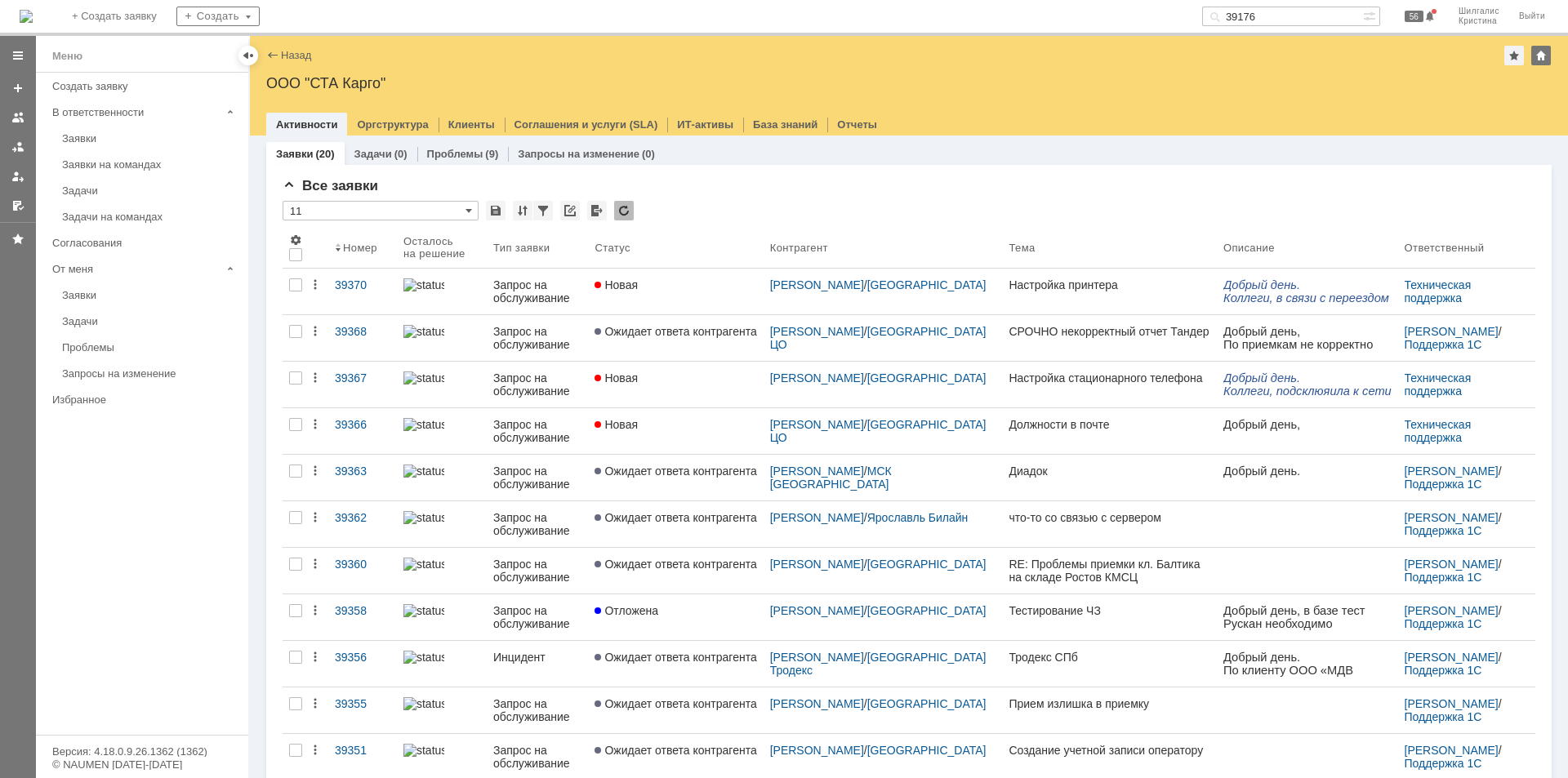
drag, startPoint x: 1290, startPoint y: 17, endPoint x: 1179, endPoint y: 13, distance: 111.1
click at [1179, 13] on div "На домашнюю + Создать заявку Создать 39176 56 Шилгалис Кристина Выйти" at bounding box center [784, 18] width 1568 height 36
type input "39302"
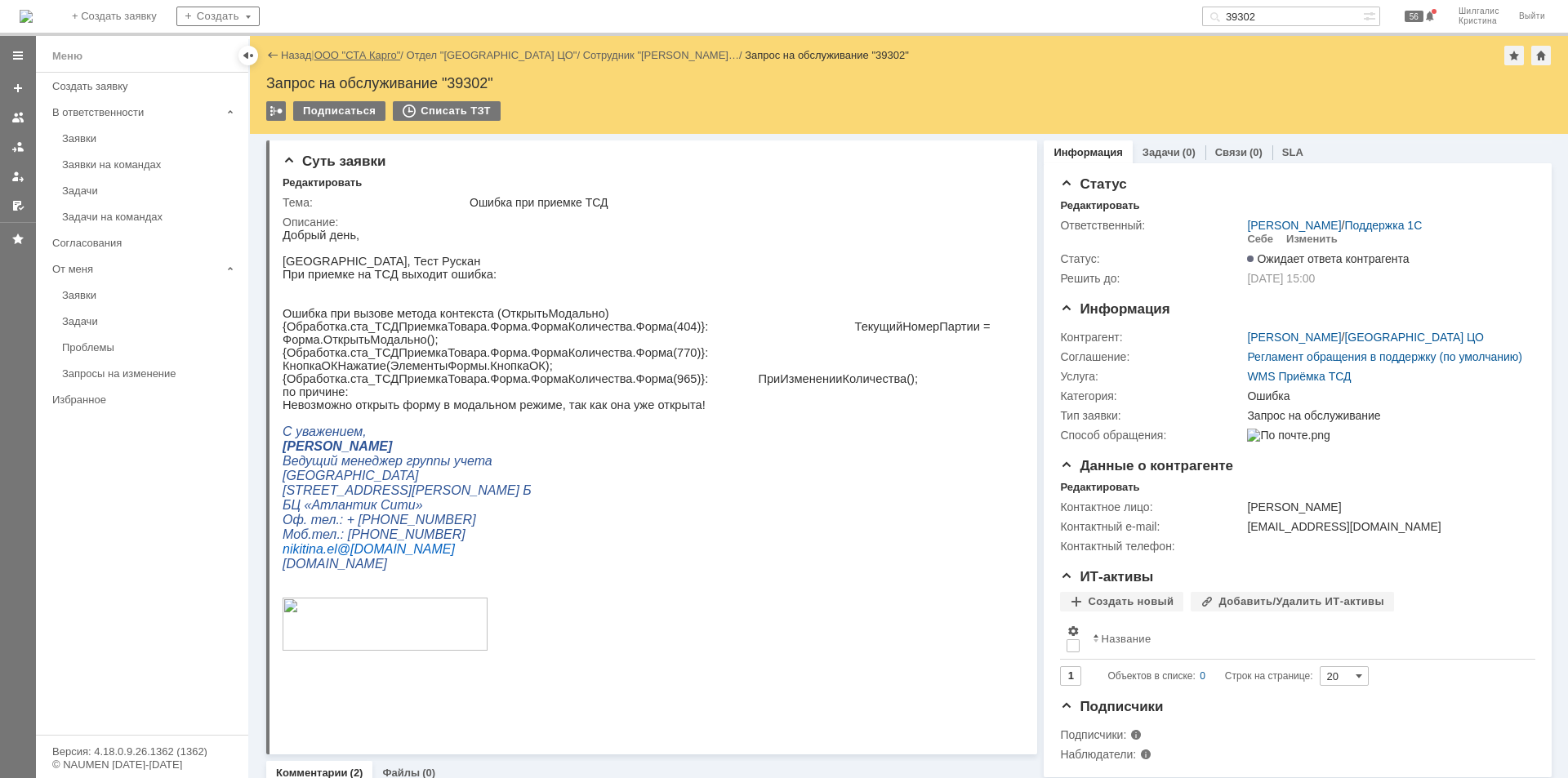
click at [381, 57] on link "ООО "СТА Карго"" at bounding box center [358, 55] width 87 height 12
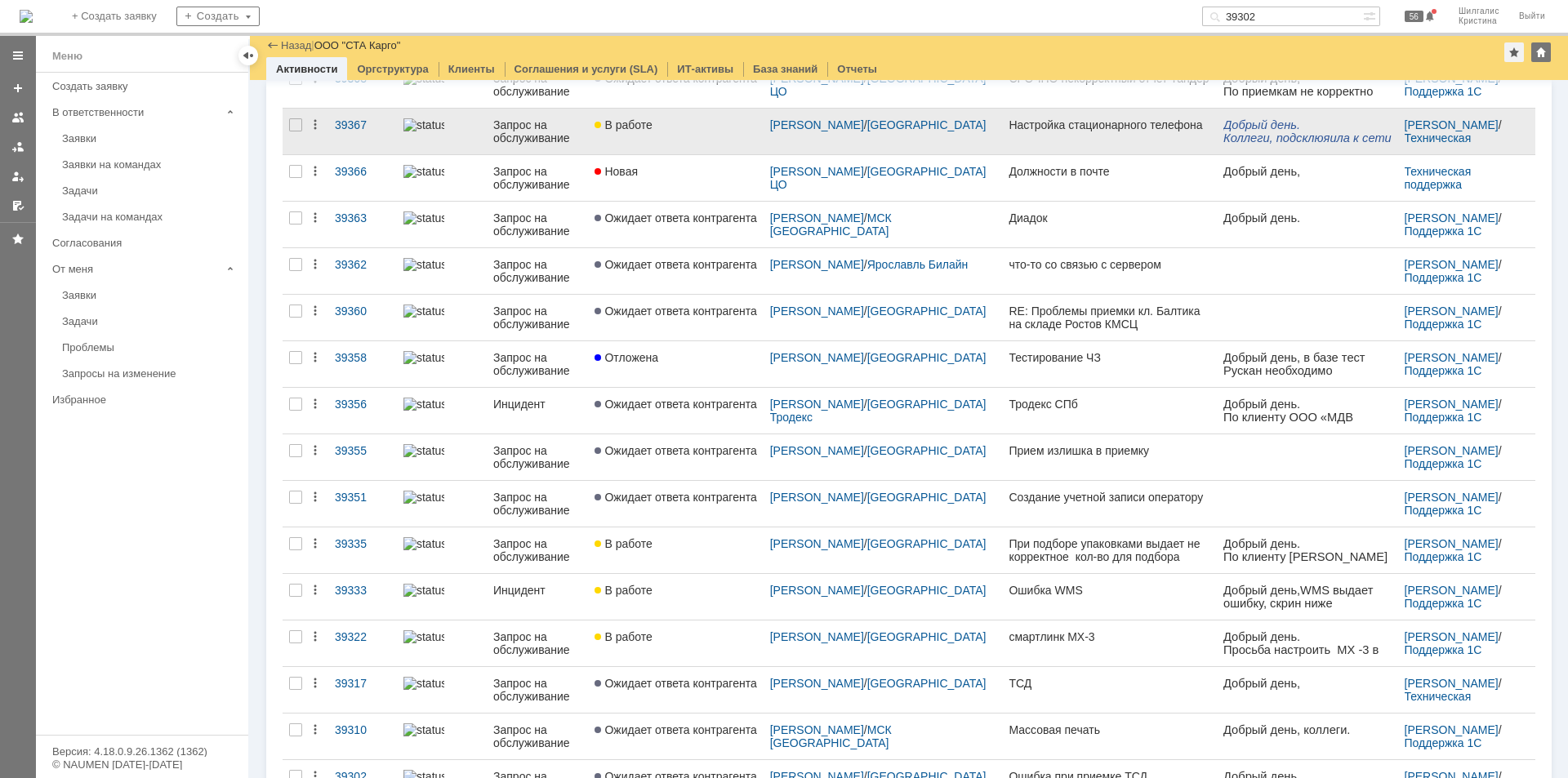
scroll to position [85, 0]
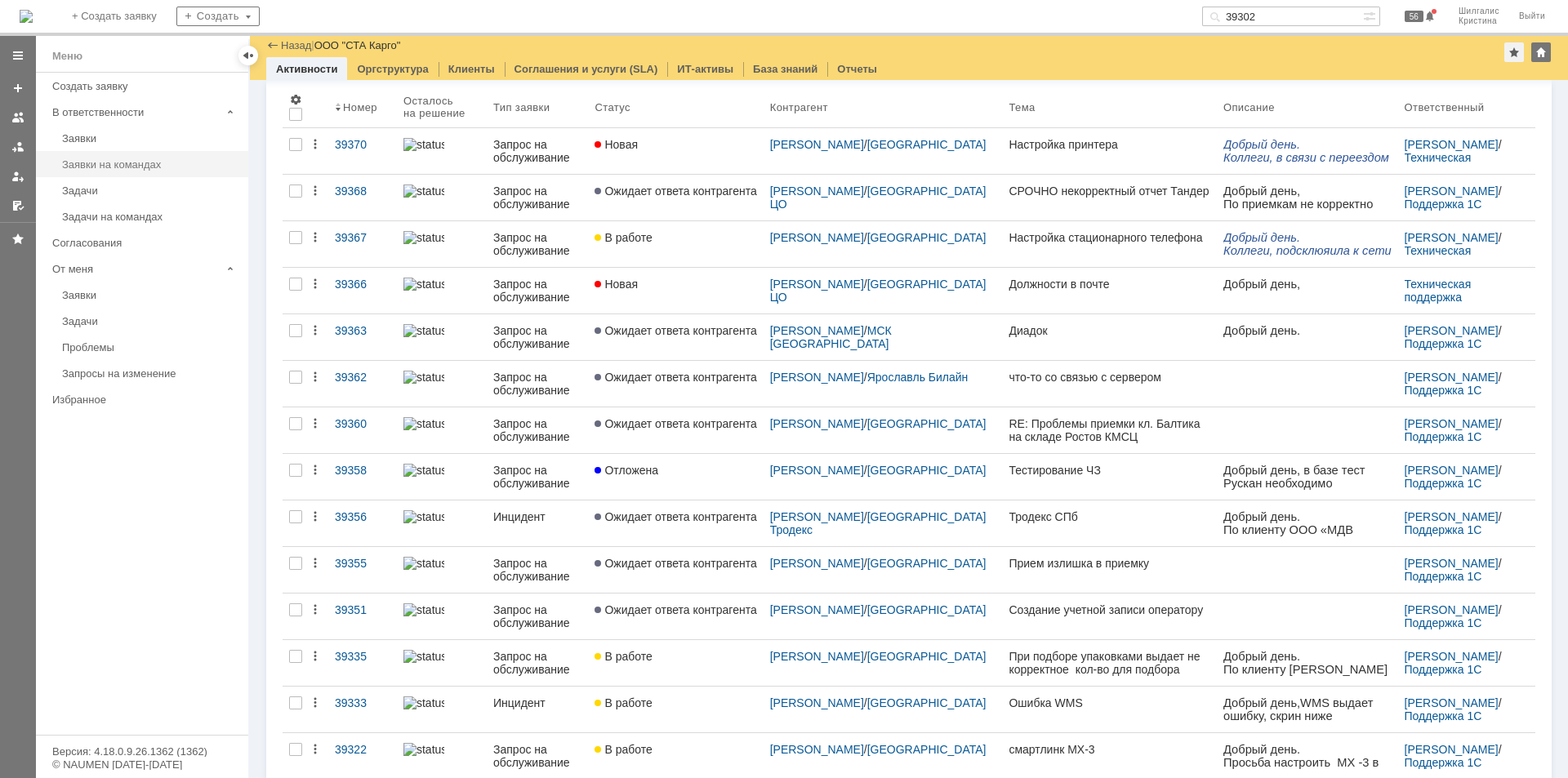
click at [124, 157] on link "Заявки на командах" at bounding box center [150, 164] width 190 height 26
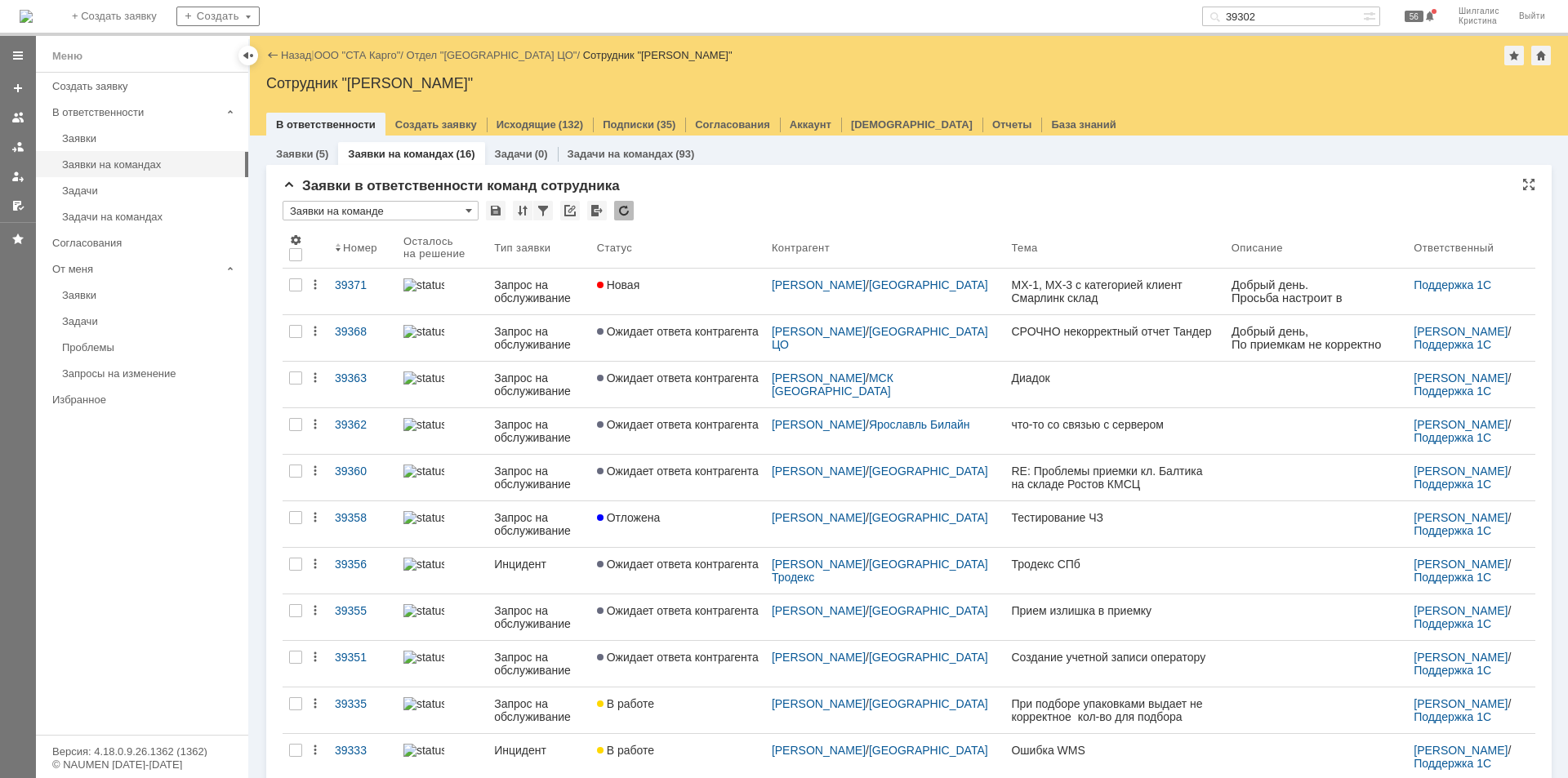
click at [742, 185] on div "Заявки в ответственности команд сотрудника" at bounding box center [908, 186] width 1252 height 17
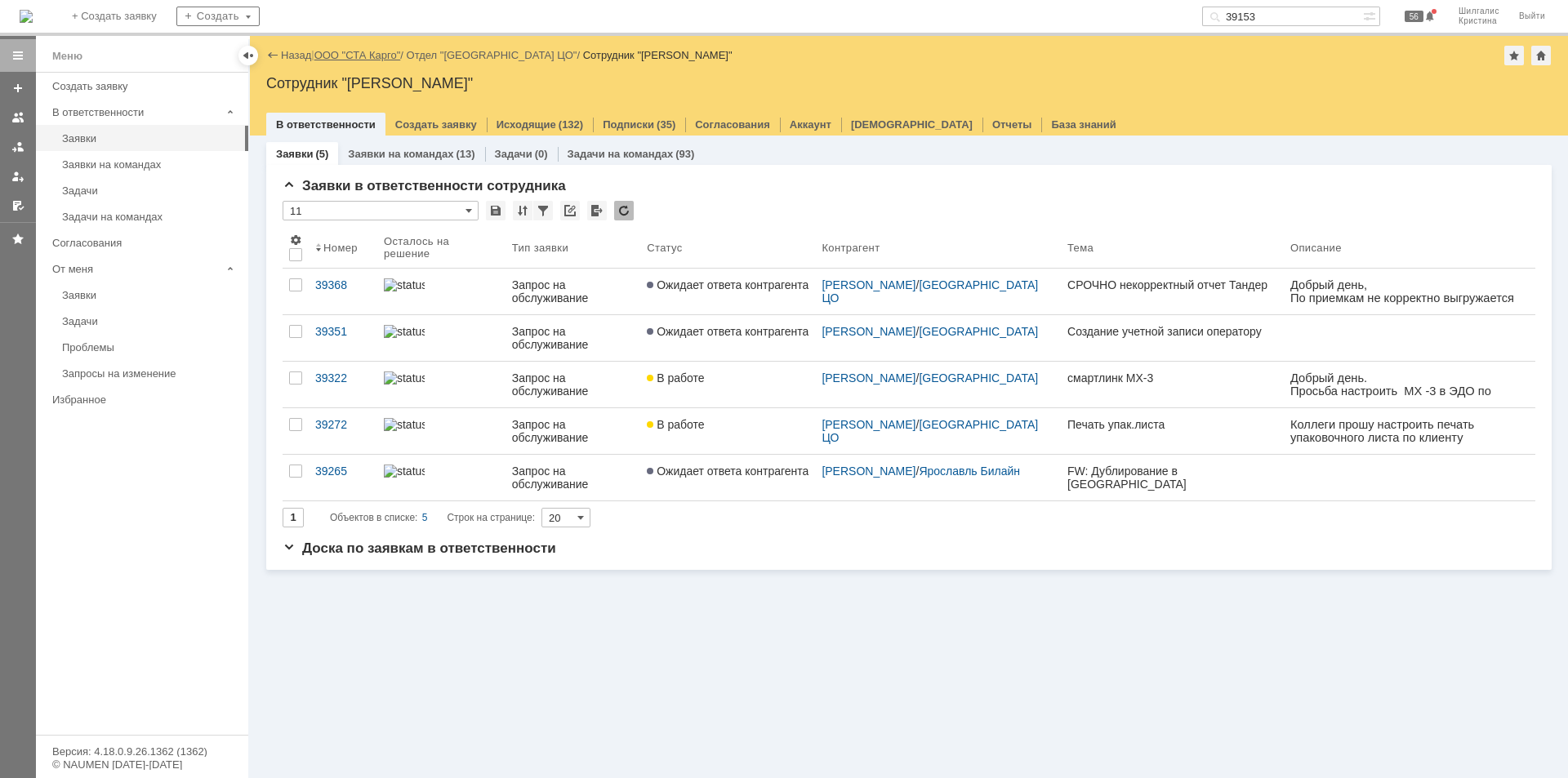
click at [370, 59] on link "ООО "СТА Карго"" at bounding box center [358, 55] width 87 height 12
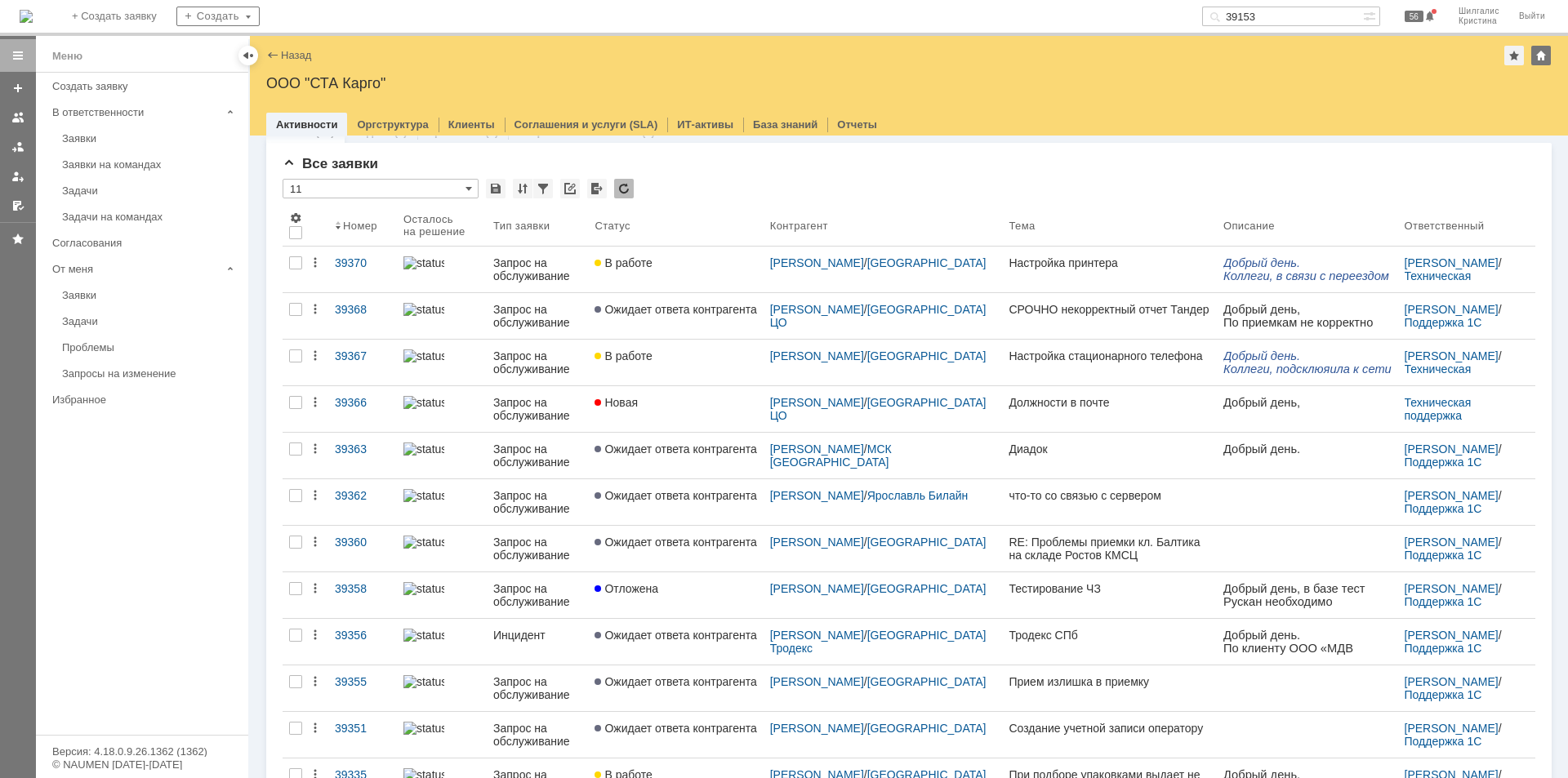
scroll to position [82, 0]
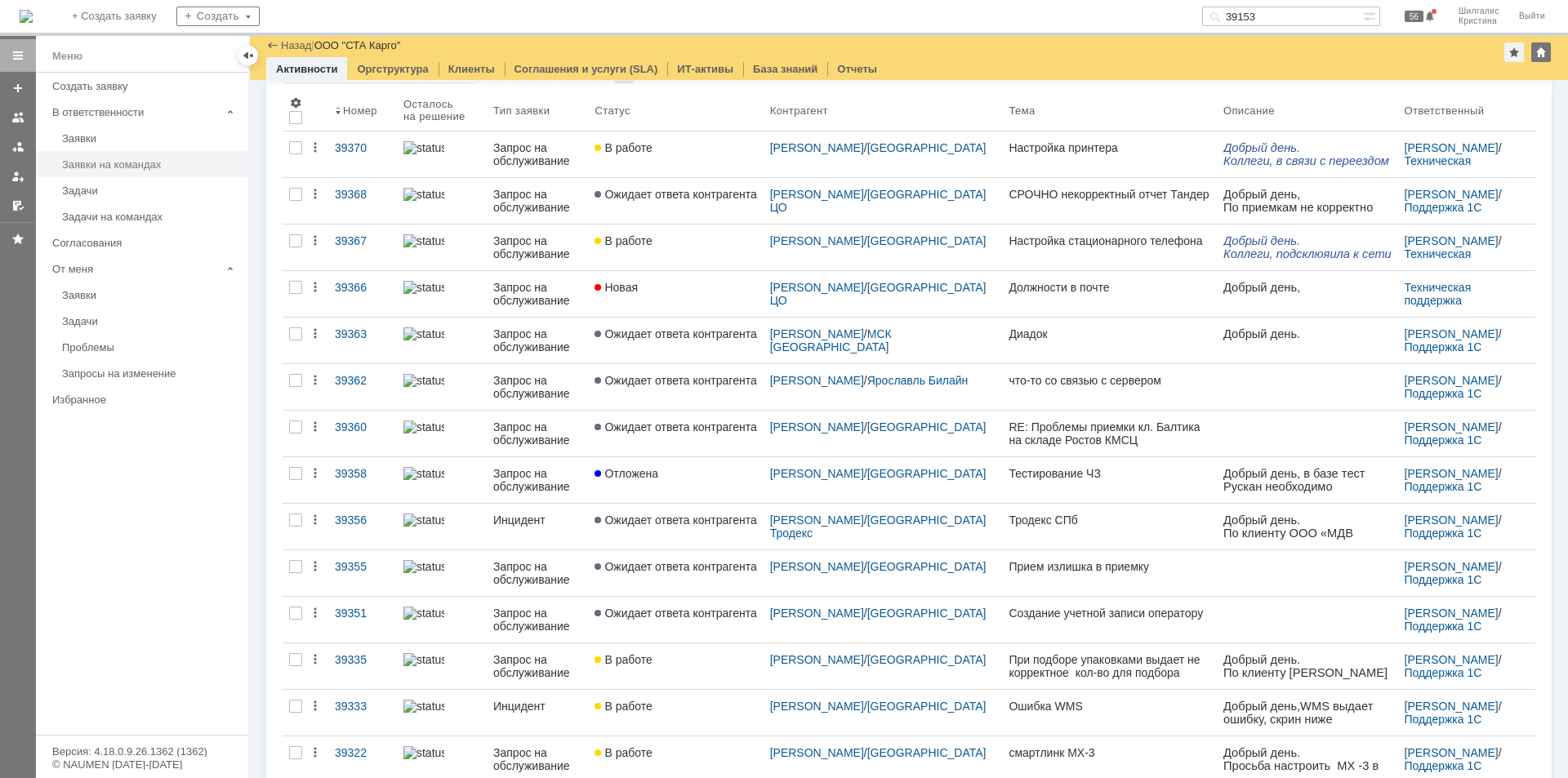
click at [145, 164] on div "Заявки на командах" at bounding box center [150, 164] width 176 height 12
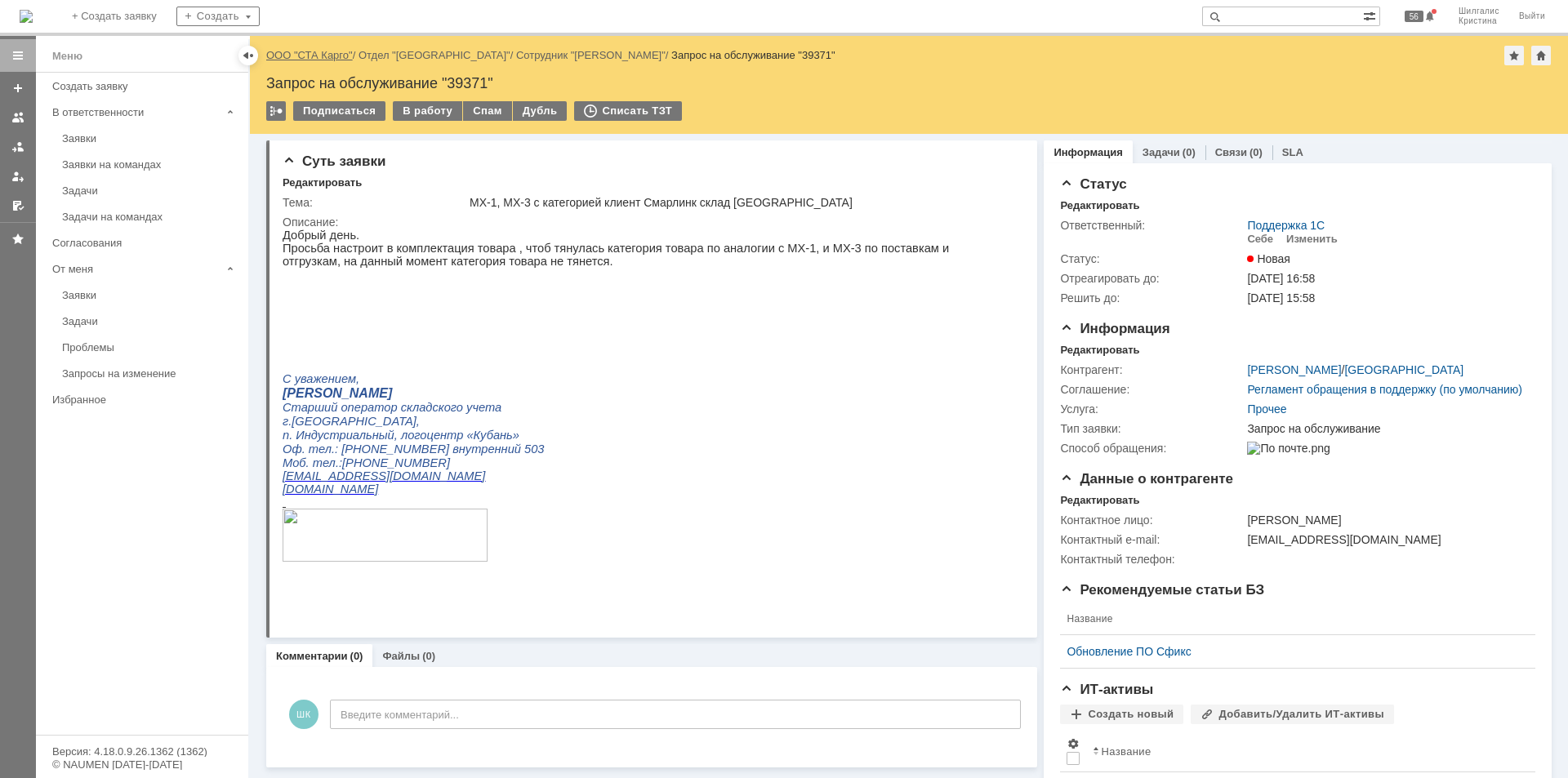
click at [318, 52] on link "ООО "СТА Карго"" at bounding box center [310, 55] width 87 height 12
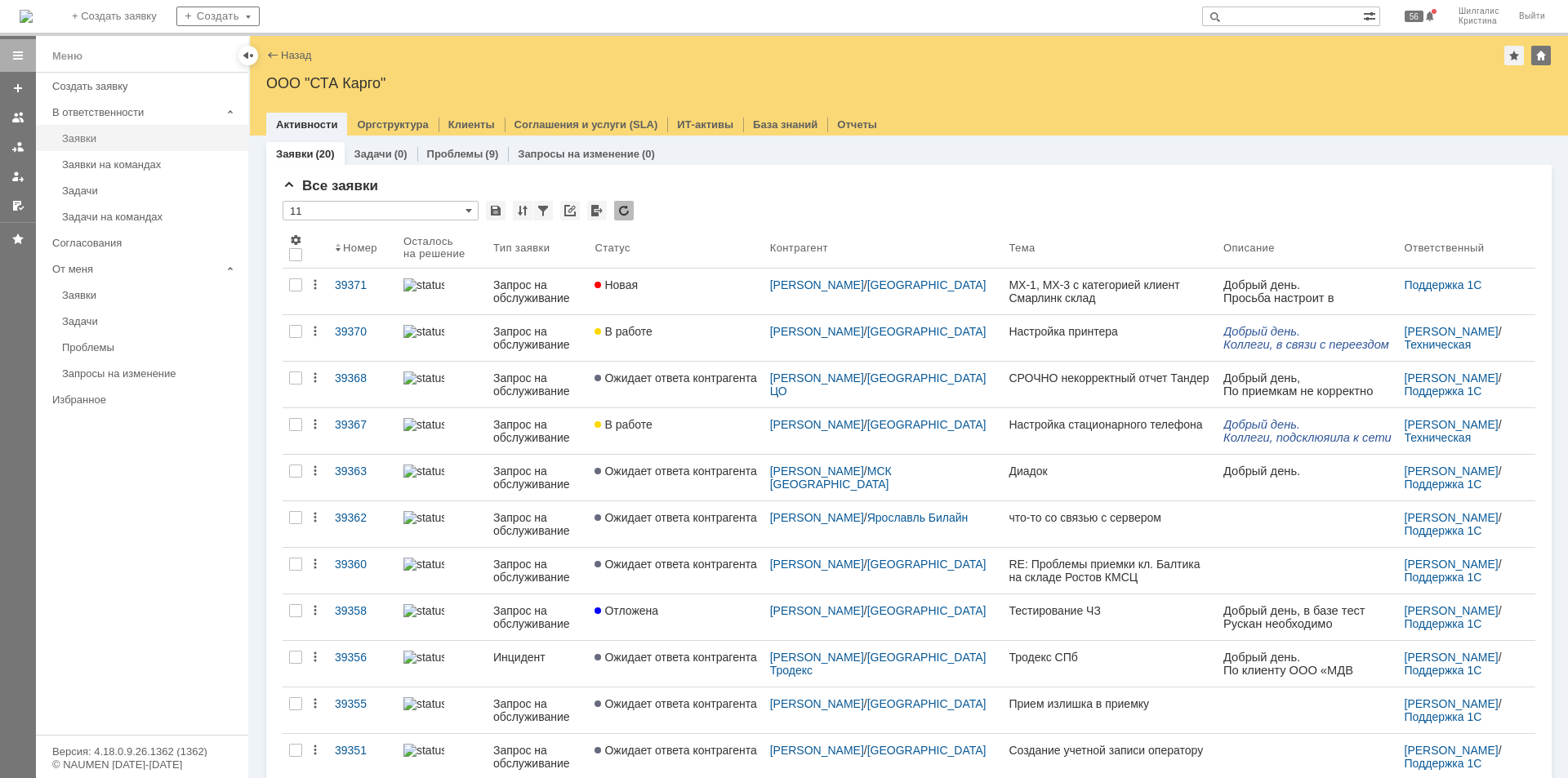
click at [105, 144] on div "Заявки" at bounding box center [150, 138] width 176 height 12
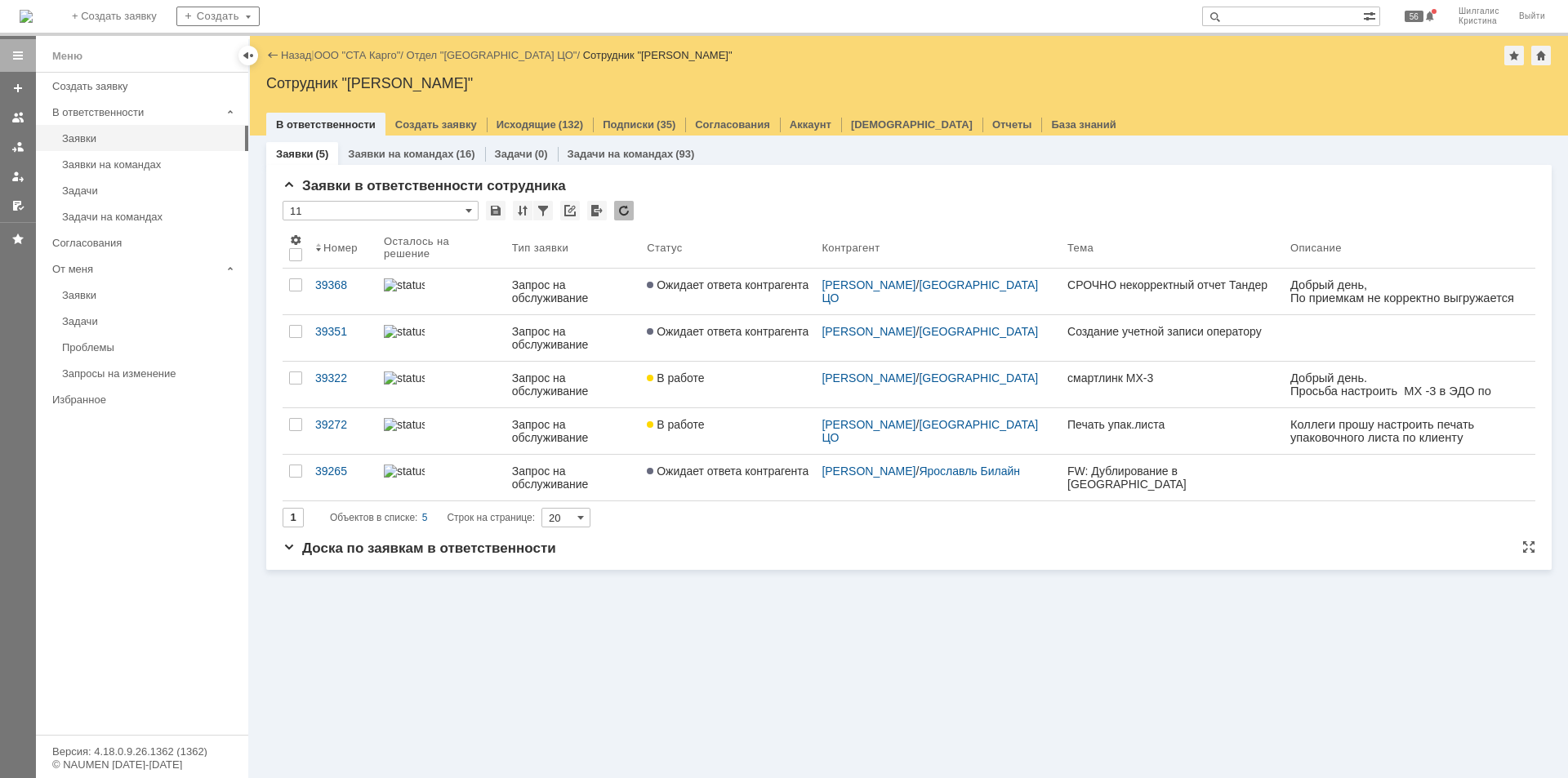
click at [734, 547] on div "Доска по заявкам в ответственности" at bounding box center [908, 548] width 1252 height 17
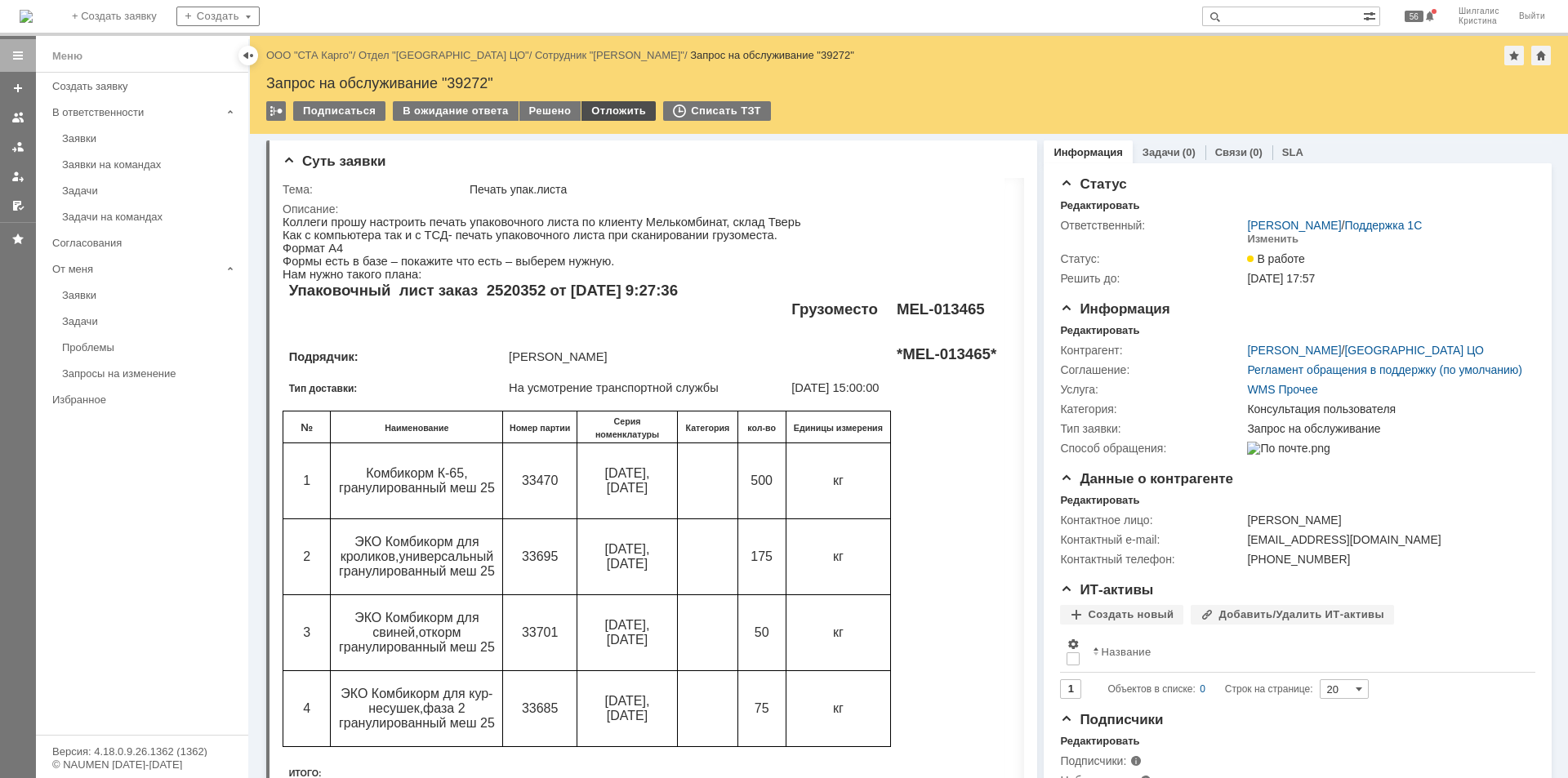
click at [619, 116] on div "Отложить" at bounding box center [619, 111] width 75 height 20
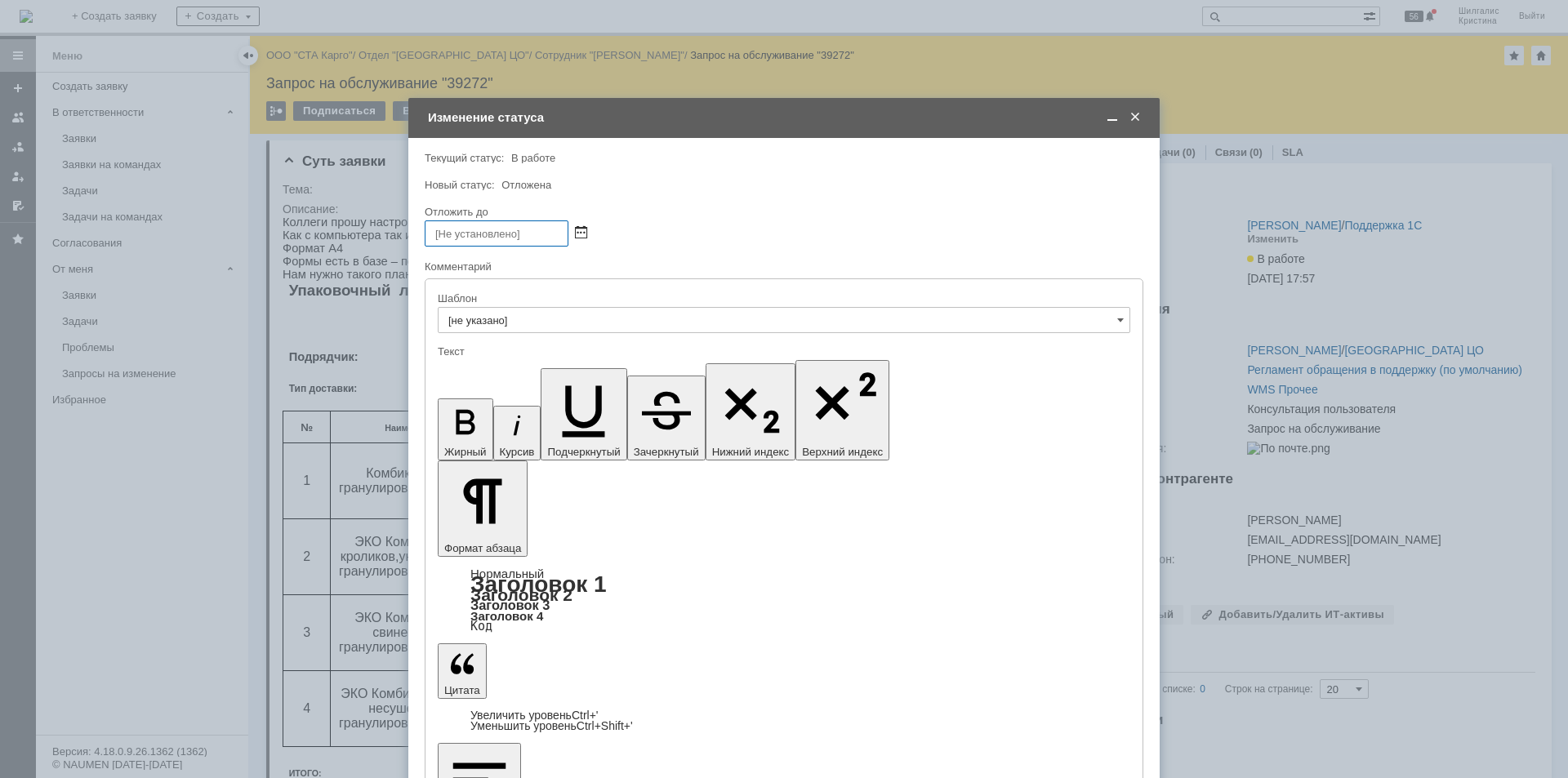
click at [577, 227] on span at bounding box center [580, 233] width 12 height 13
click at [479, 358] on div "26" at bounding box center [478, 361] width 17 height 14
drag, startPoint x: 518, startPoint y: 231, endPoint x: 492, endPoint y: 233, distance: 26.1
click at [492, 233] on input "26.08.2025 16:08" at bounding box center [497, 233] width 144 height 27
type input "26.08.2025 11:00"
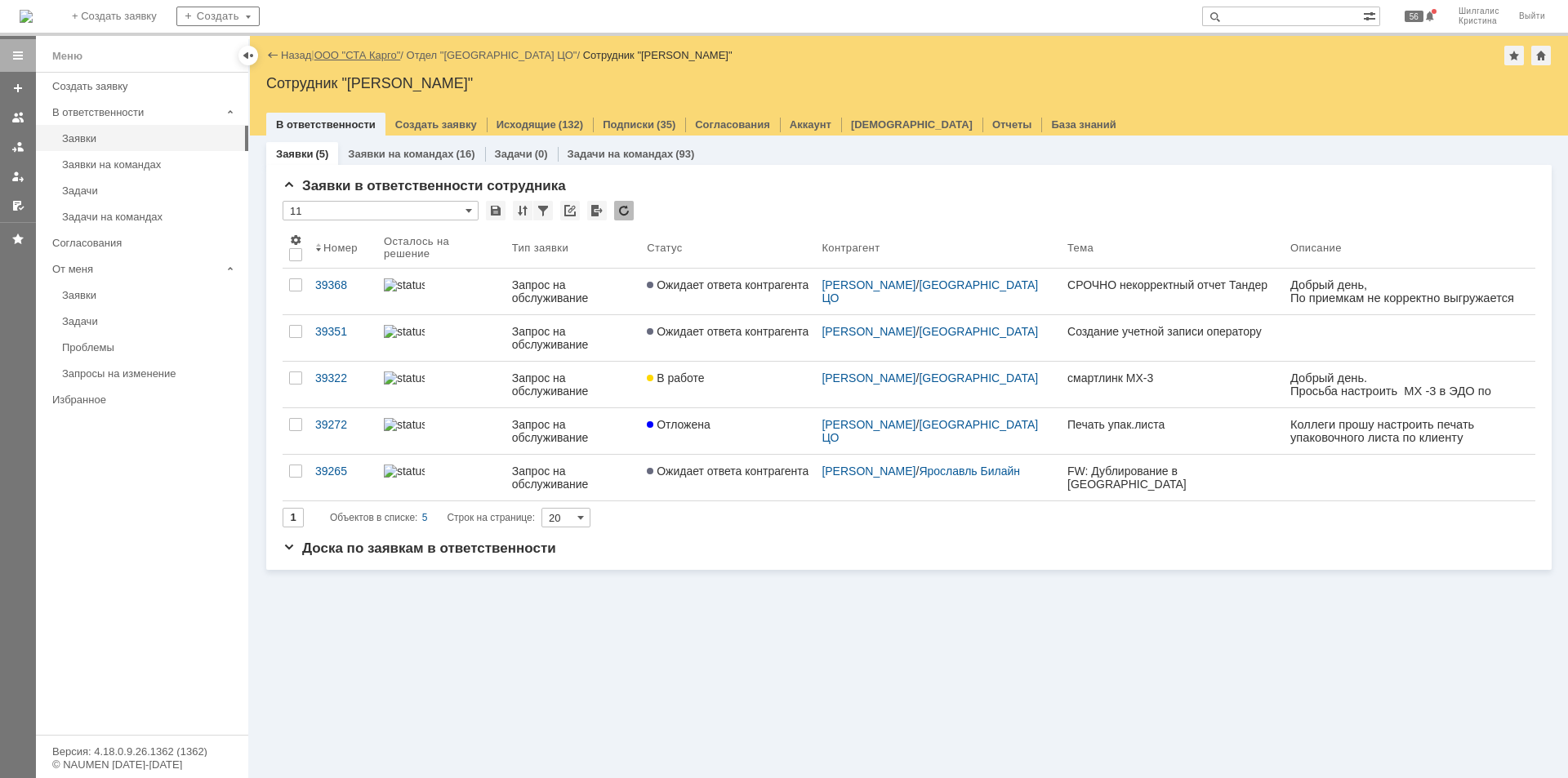
click at [349, 50] on link "ООО "СТА Карго"" at bounding box center [358, 55] width 87 height 12
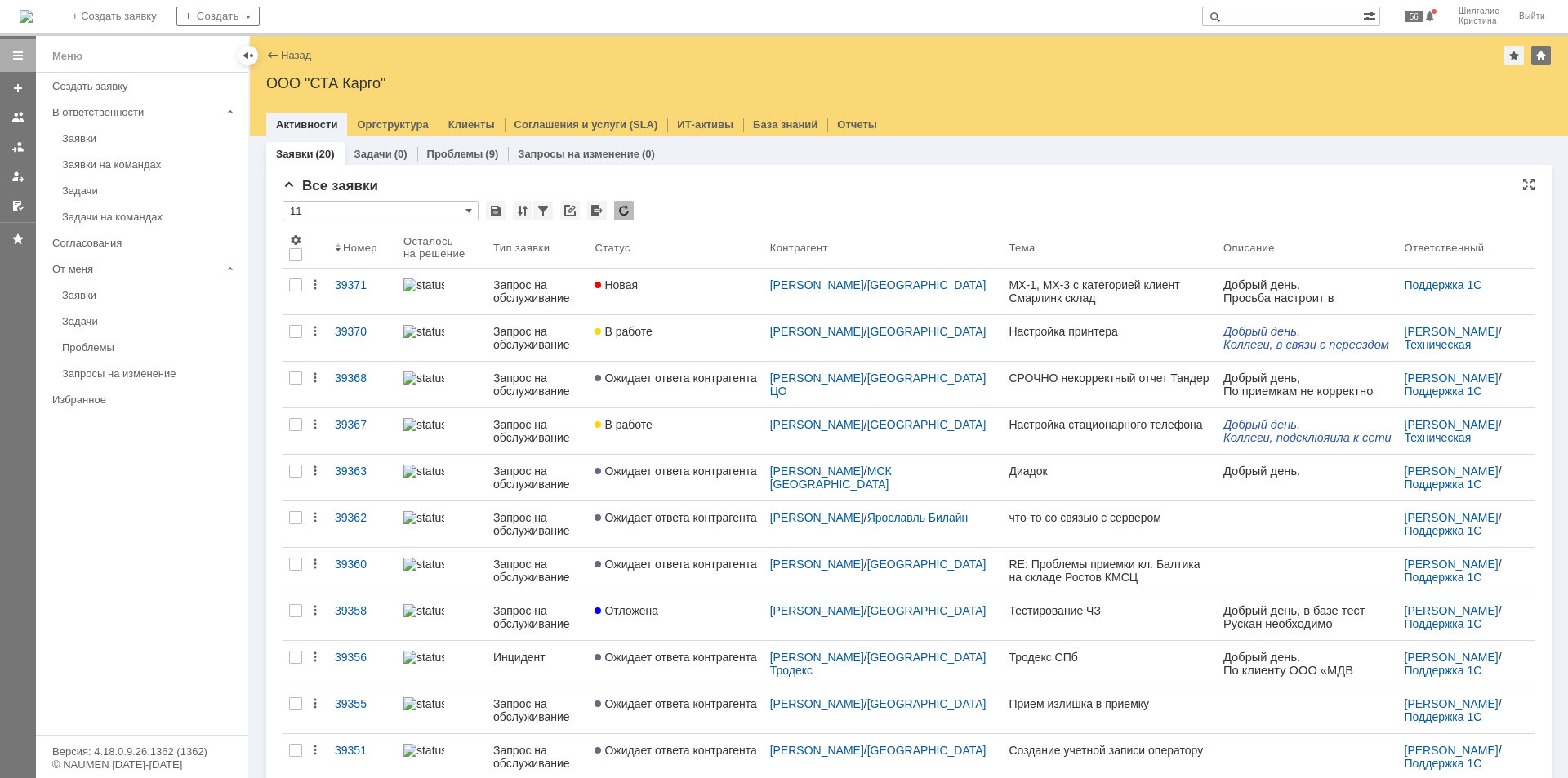
click at [696, 192] on div "Все заявки" at bounding box center [908, 186] width 1252 height 17
